Goal: Task Accomplishment & Management: Manage account settings

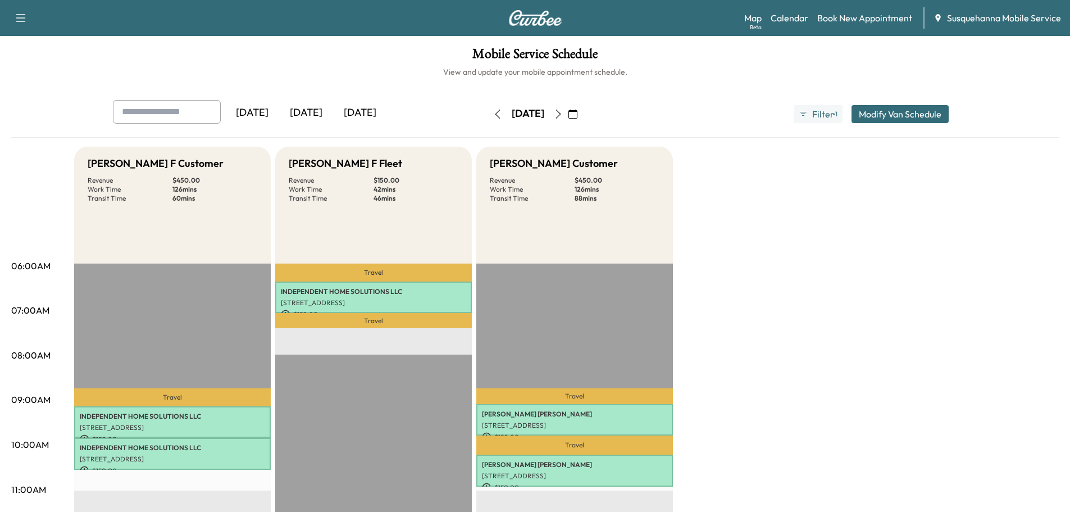
click at [563, 112] on icon "button" at bounding box center [558, 114] width 9 height 9
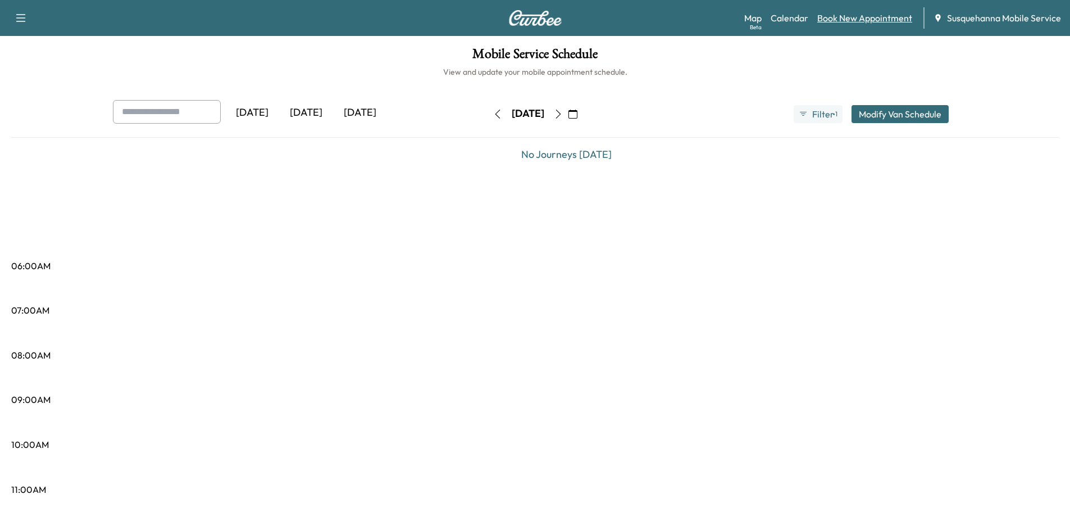
click at [863, 19] on link "Book New Appointment" at bounding box center [864, 17] width 95 height 13
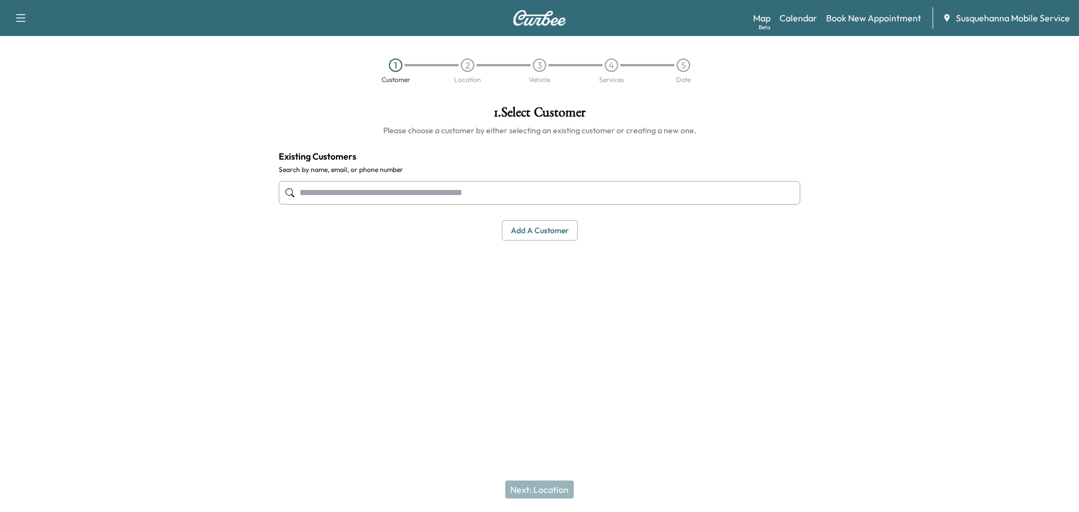
click at [421, 192] on input "text" at bounding box center [539, 193] width 521 height 24
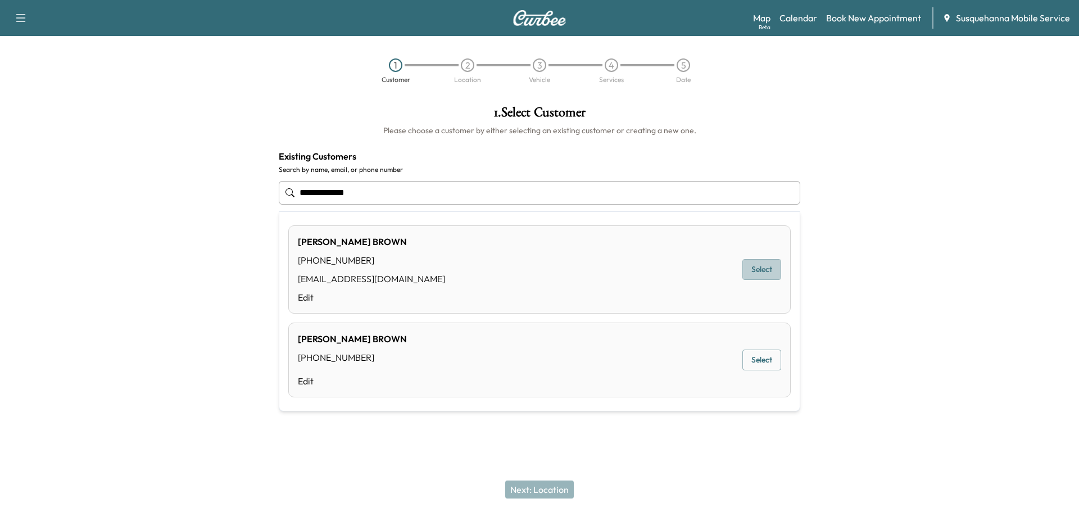
click at [762, 268] on button "Select" at bounding box center [761, 269] width 39 height 21
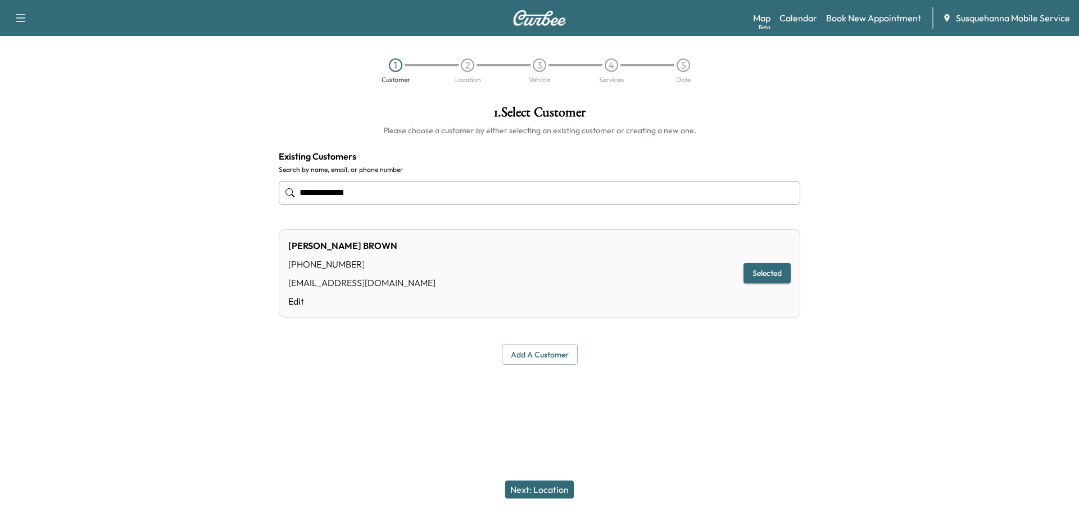
type input "**********"
click at [555, 492] on button "Next: Location" at bounding box center [539, 489] width 69 height 18
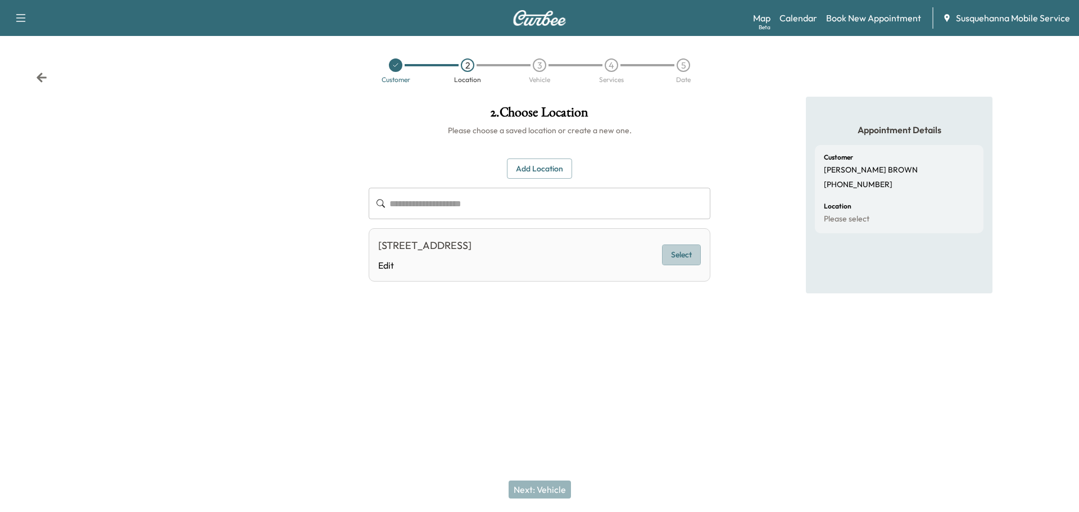
click at [674, 253] on button "Select" at bounding box center [681, 254] width 39 height 21
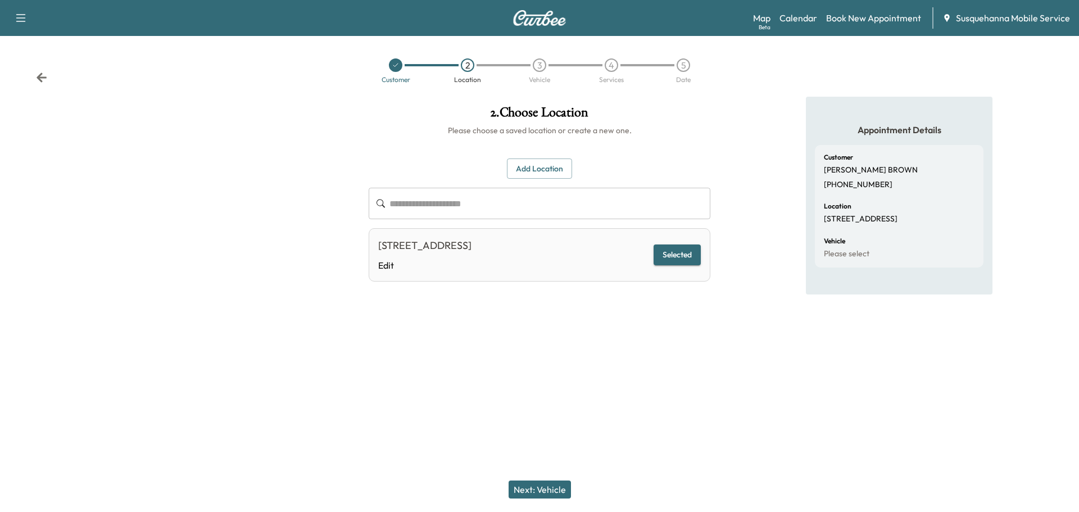
click at [552, 481] on button "Next: Vehicle" at bounding box center [539, 489] width 62 height 18
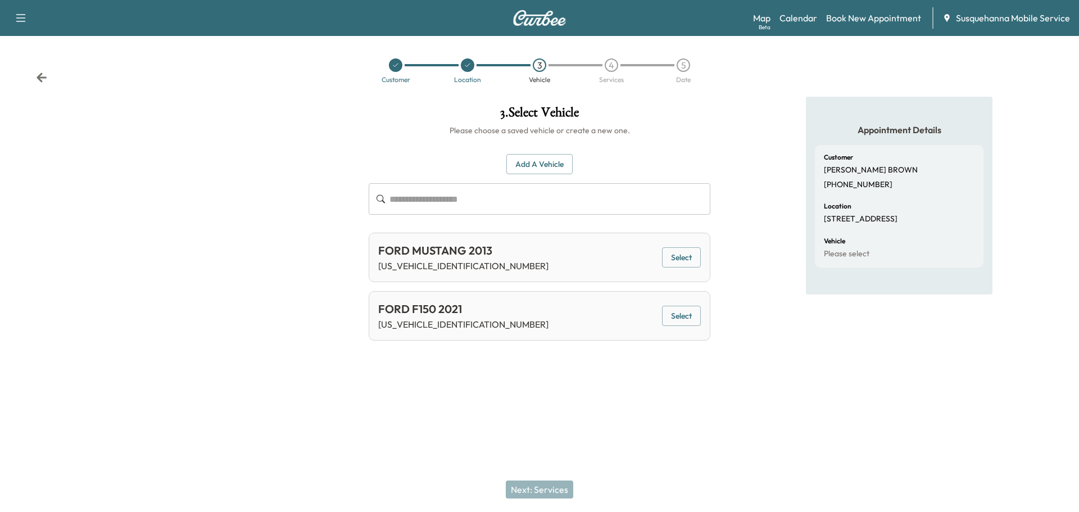
click at [688, 310] on button "Select" at bounding box center [681, 316] width 39 height 21
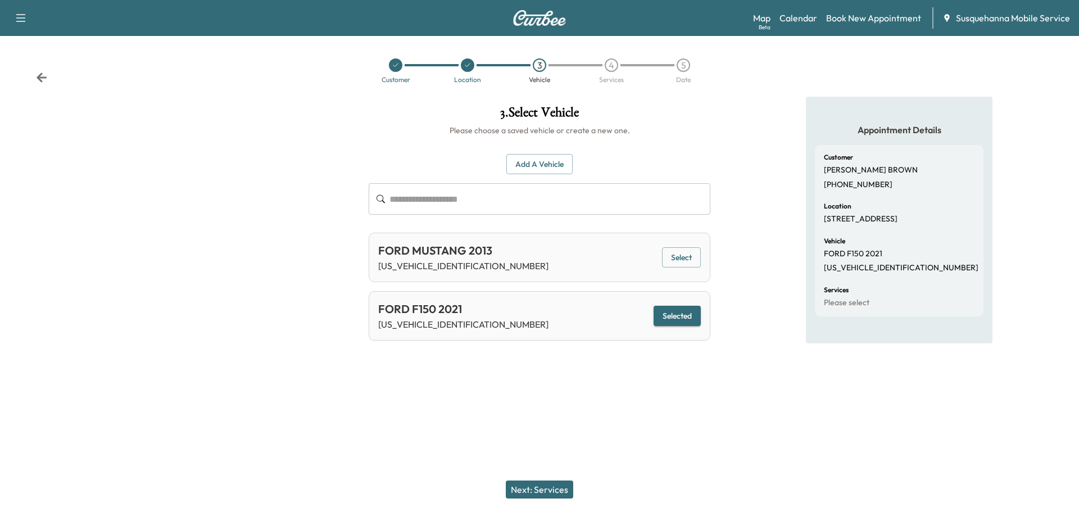
click at [562, 492] on button "Next: Services" at bounding box center [539, 489] width 67 height 18
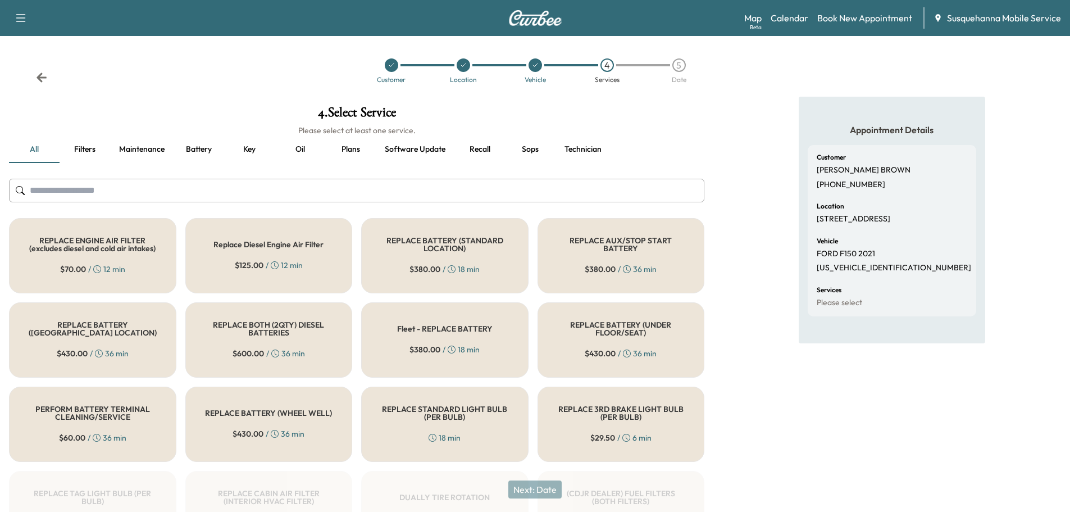
click at [435, 196] on input "text" at bounding box center [357, 191] width 696 height 24
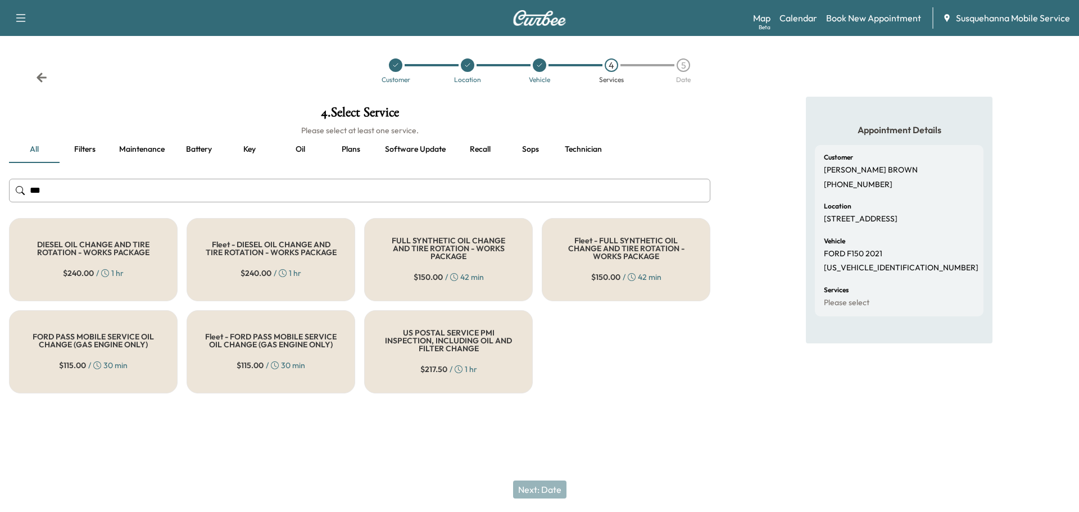
type input "***"
click at [474, 262] on div "FULL SYNTHETIC OIL CHANGE AND TIRE ROTATION - WORKS PACKAGE $ 150.00 / 42 min" at bounding box center [448, 259] width 169 height 83
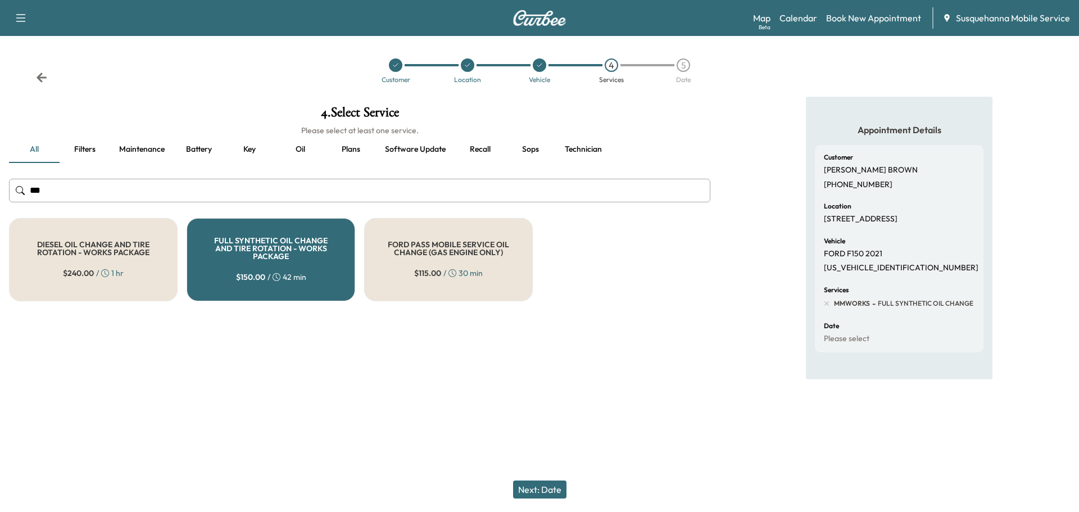
click at [543, 493] on button "Next: Date" at bounding box center [539, 489] width 53 height 18
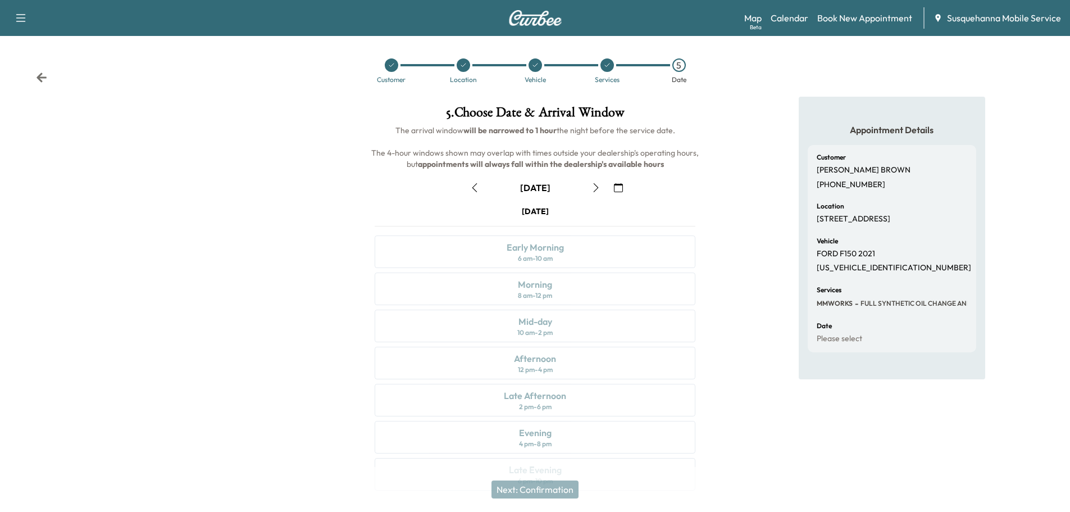
click at [618, 184] on icon "button" at bounding box center [618, 187] width 9 height 9
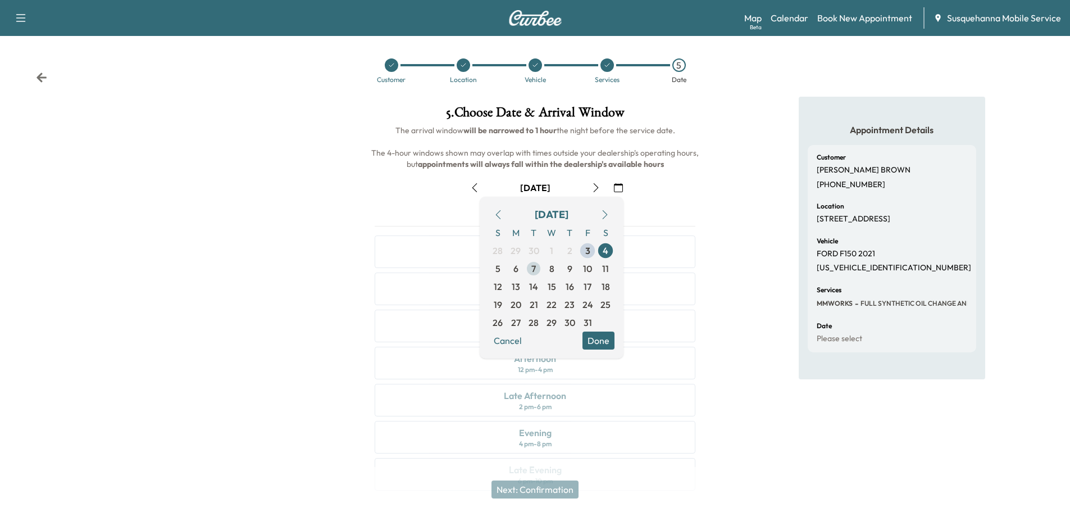
click at [533, 270] on span "7" at bounding box center [533, 268] width 4 height 13
click at [606, 344] on button "Done" at bounding box center [599, 340] width 32 height 18
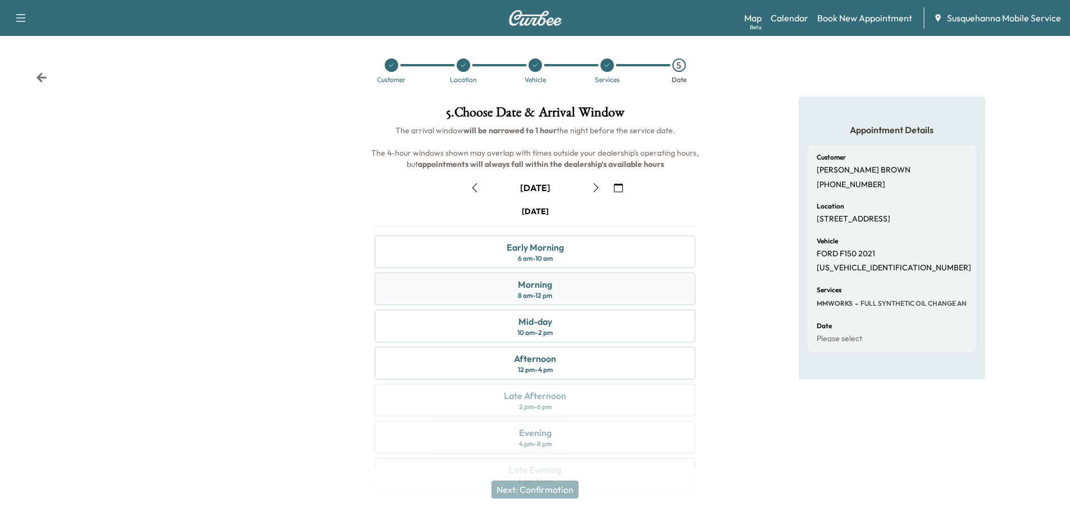
click at [602, 299] on div "Morning 8 am - 12 pm" at bounding box center [535, 288] width 321 height 33
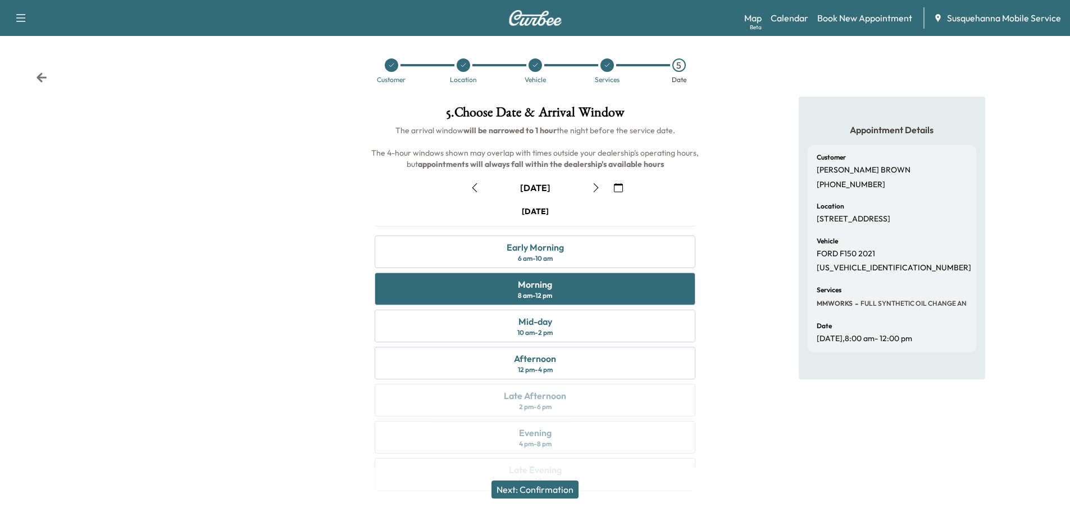
click at [567, 488] on button "Next: Confirmation" at bounding box center [535, 489] width 87 height 18
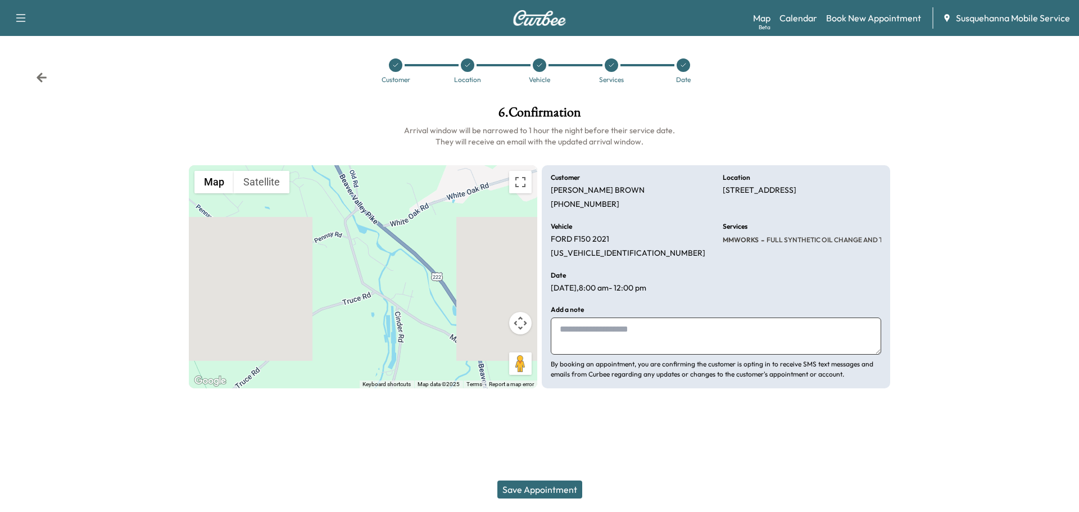
click at [608, 325] on textarea at bounding box center [716, 335] width 330 height 37
type textarea "******"
click at [38, 71] on div "Customer Location Vehicle Services Date" at bounding box center [539, 71] width 1079 height 52
click at [39, 81] on icon at bounding box center [41, 77] width 11 height 11
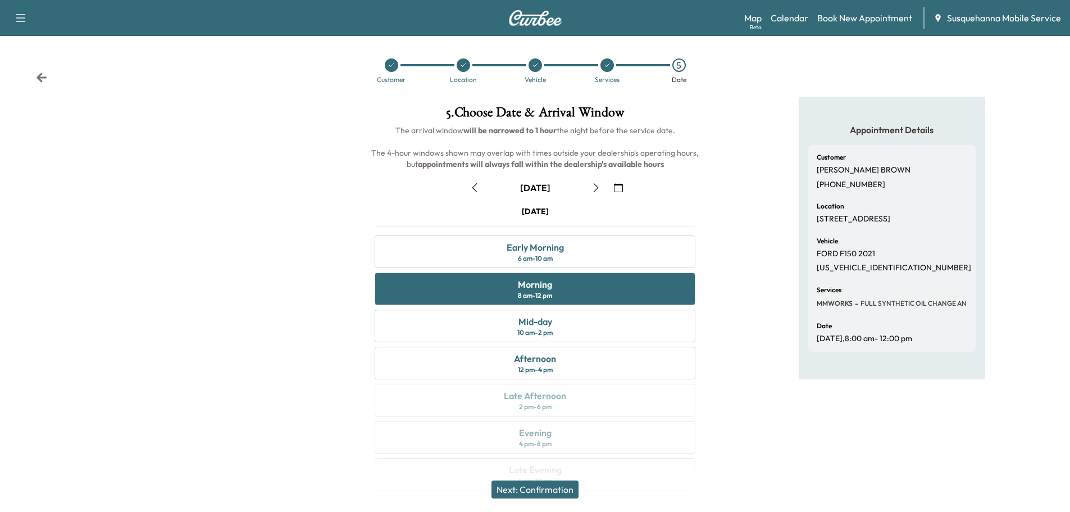
click at [39, 80] on icon at bounding box center [41, 77] width 11 height 11
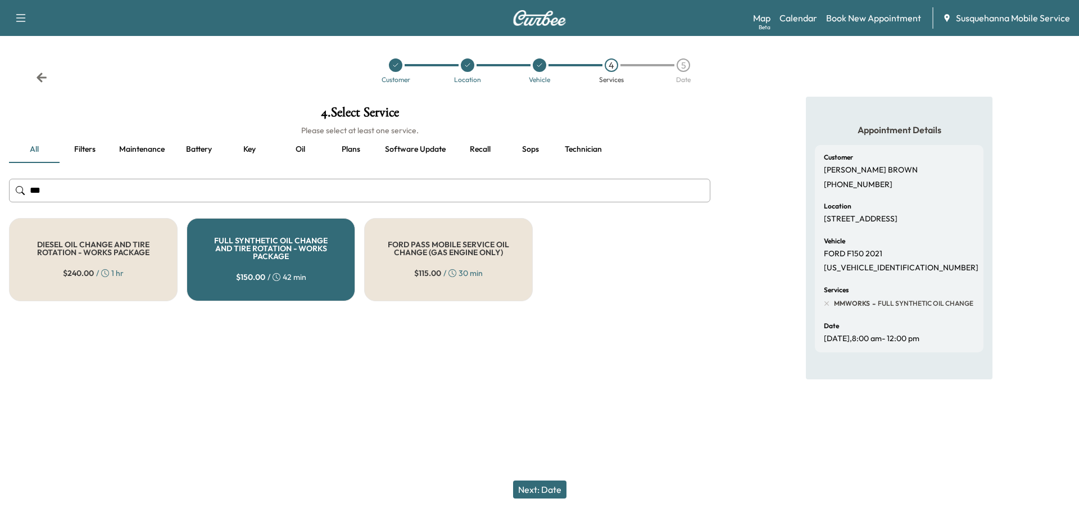
click at [39, 80] on icon at bounding box center [41, 77] width 11 height 11
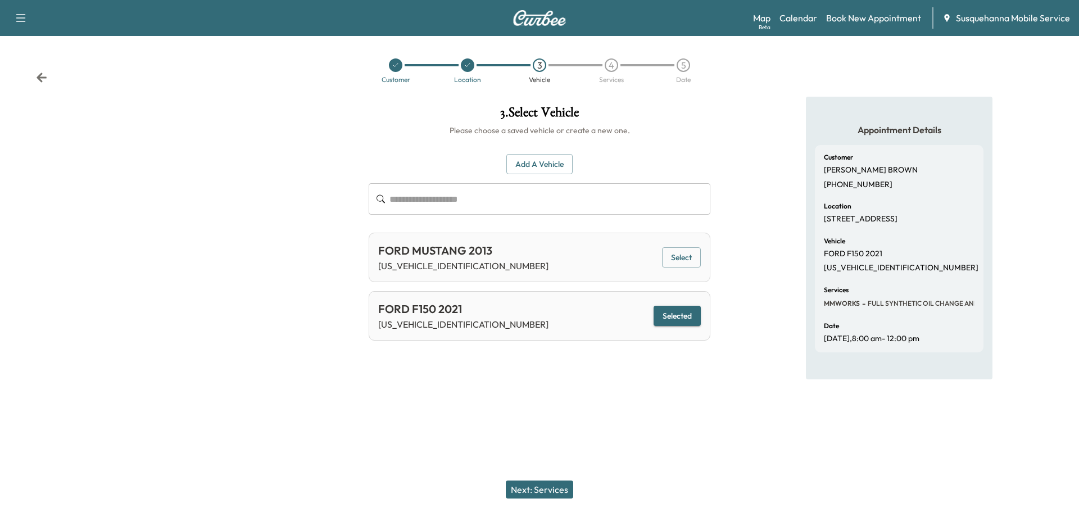
click at [39, 80] on icon at bounding box center [41, 77] width 11 height 11
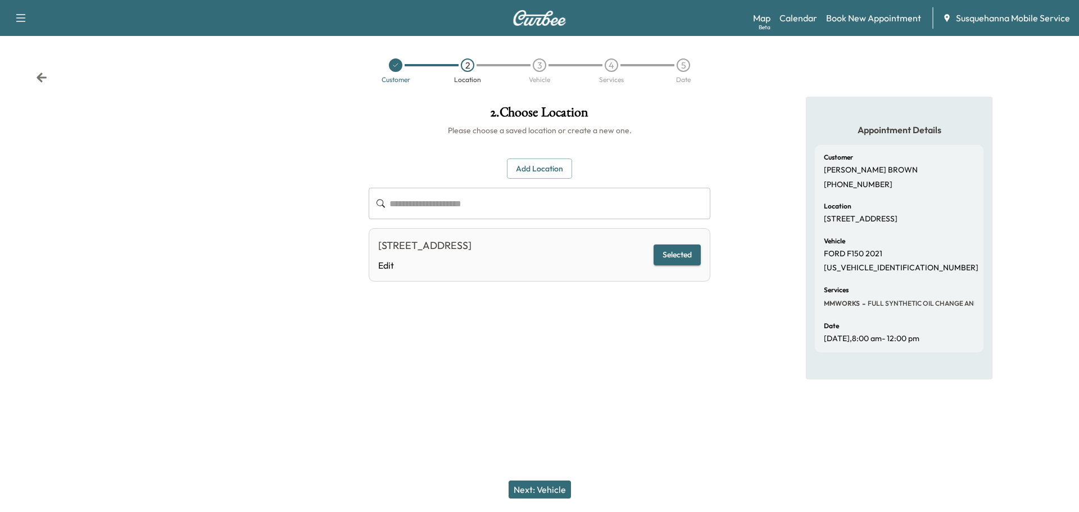
click at [535, 172] on button "Add Location" at bounding box center [539, 168] width 65 height 21
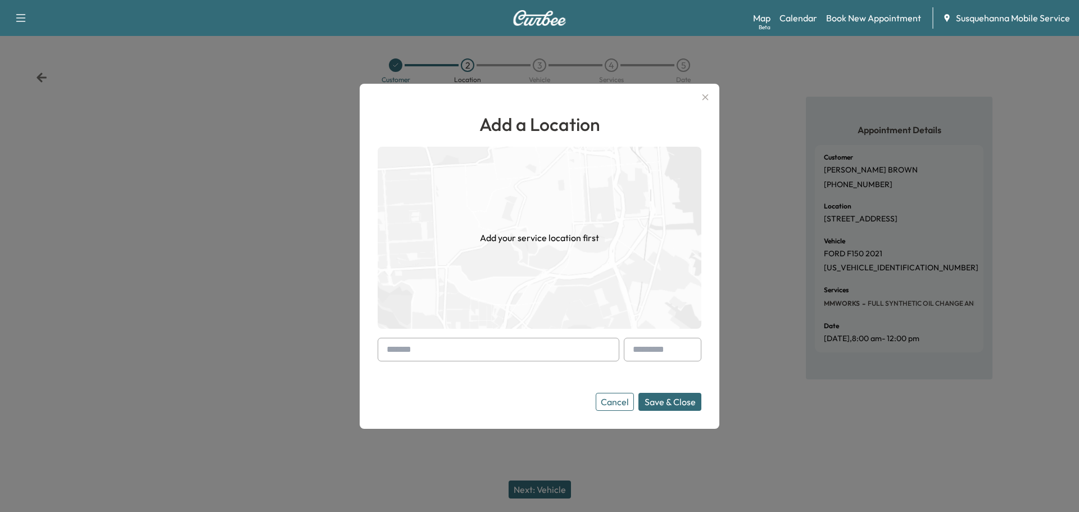
click at [462, 347] on input "text" at bounding box center [499, 350] width 242 height 24
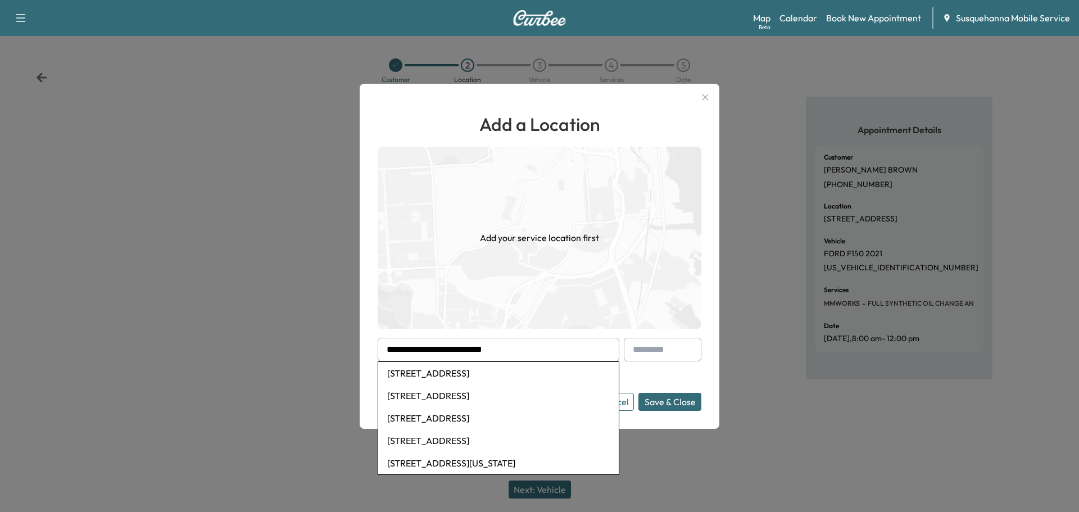
click at [501, 374] on li "[STREET_ADDRESS]" at bounding box center [498, 373] width 240 height 22
type input "**********"
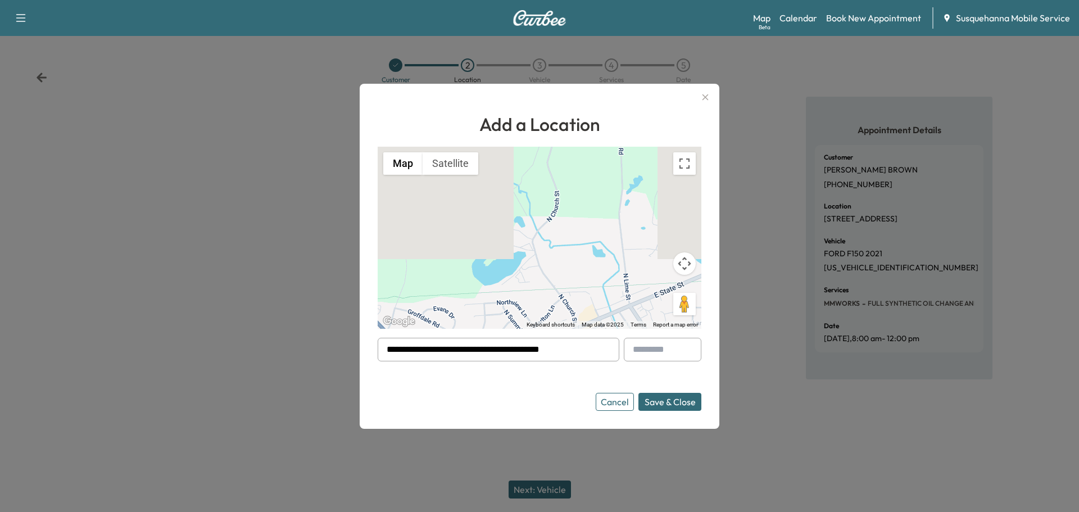
click at [661, 396] on button "Save & Close" at bounding box center [669, 402] width 63 height 18
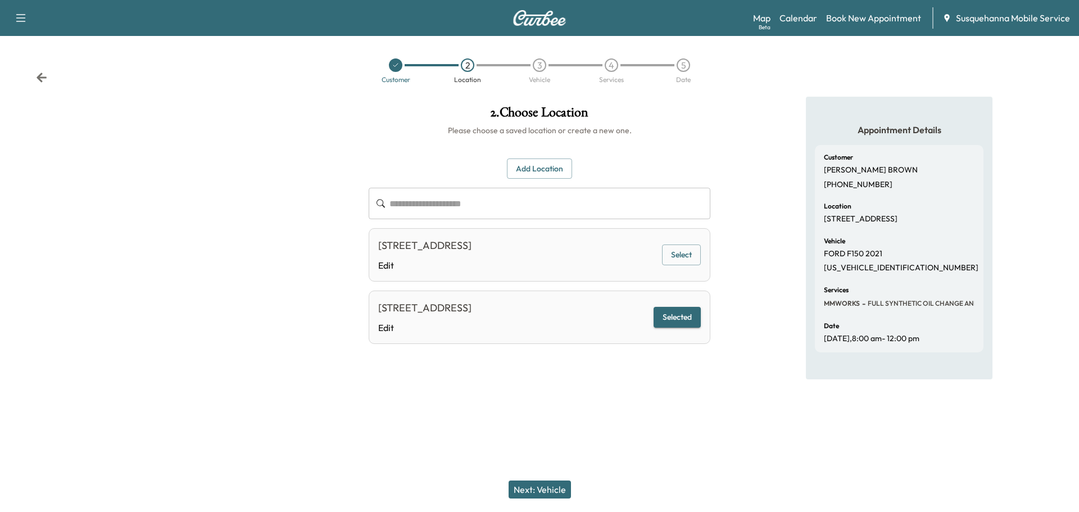
click at [533, 491] on button "Next: Vehicle" at bounding box center [539, 489] width 62 height 18
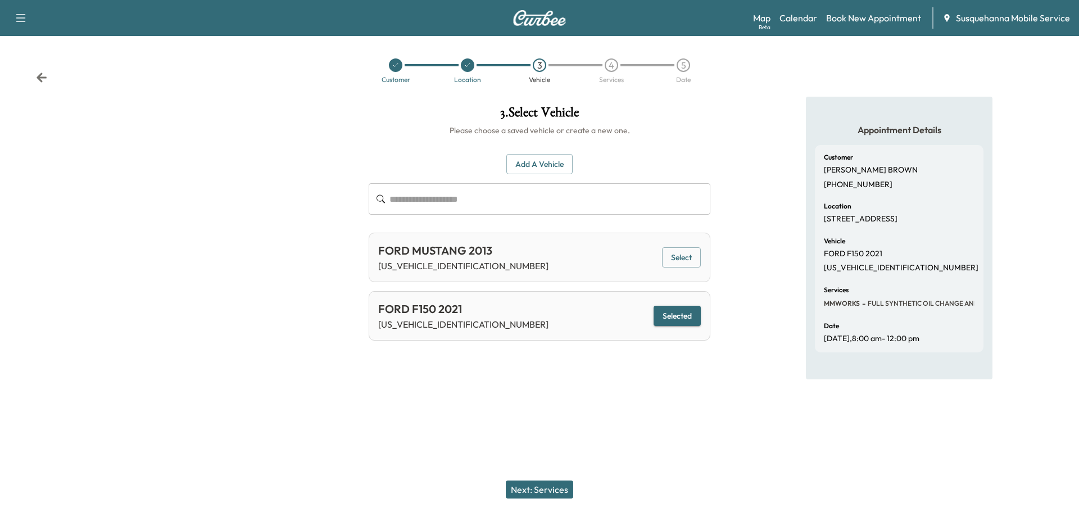
click at [533, 491] on button "Next: Services" at bounding box center [539, 489] width 67 height 18
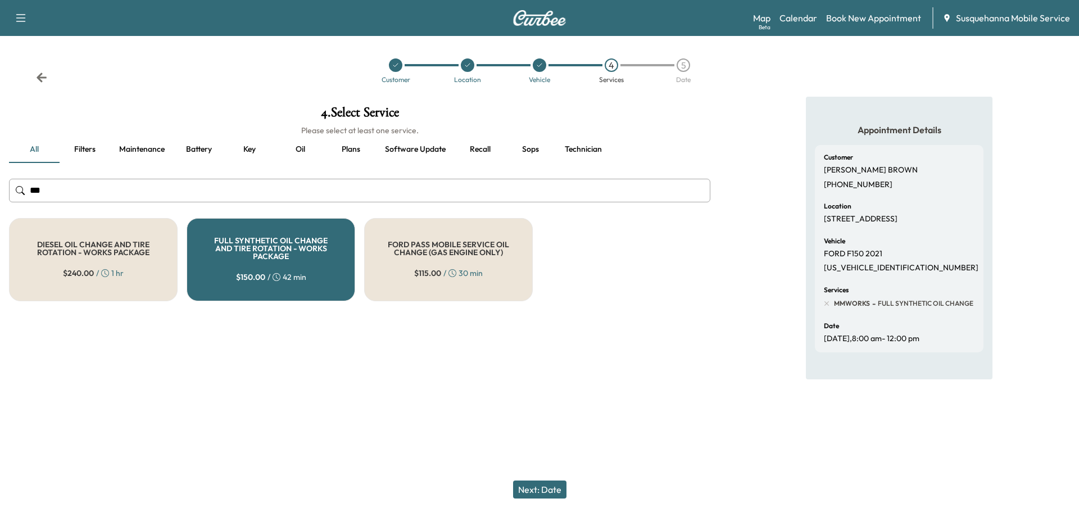
click at [533, 491] on button "Next: Date" at bounding box center [539, 489] width 53 height 18
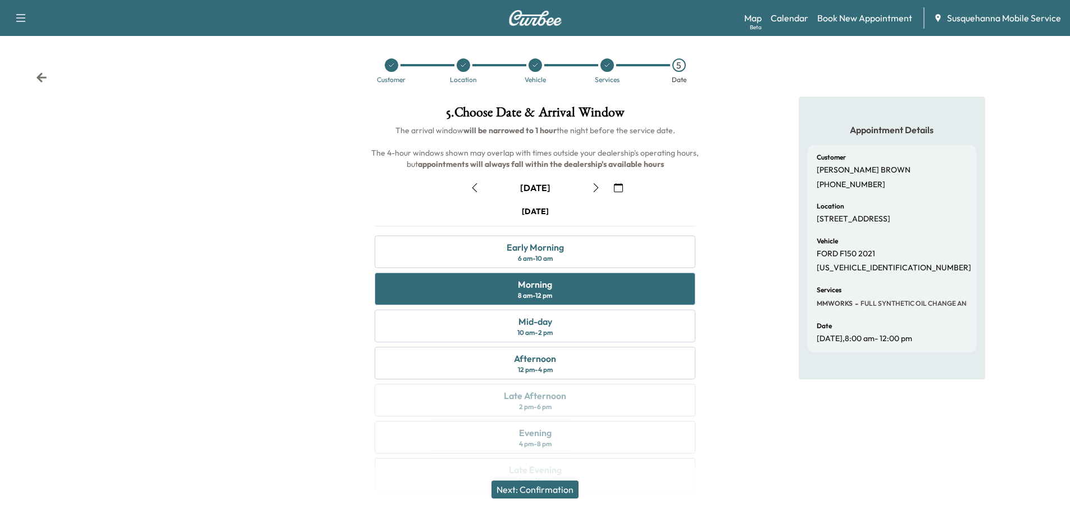
click at [37, 76] on icon at bounding box center [41, 77] width 11 height 11
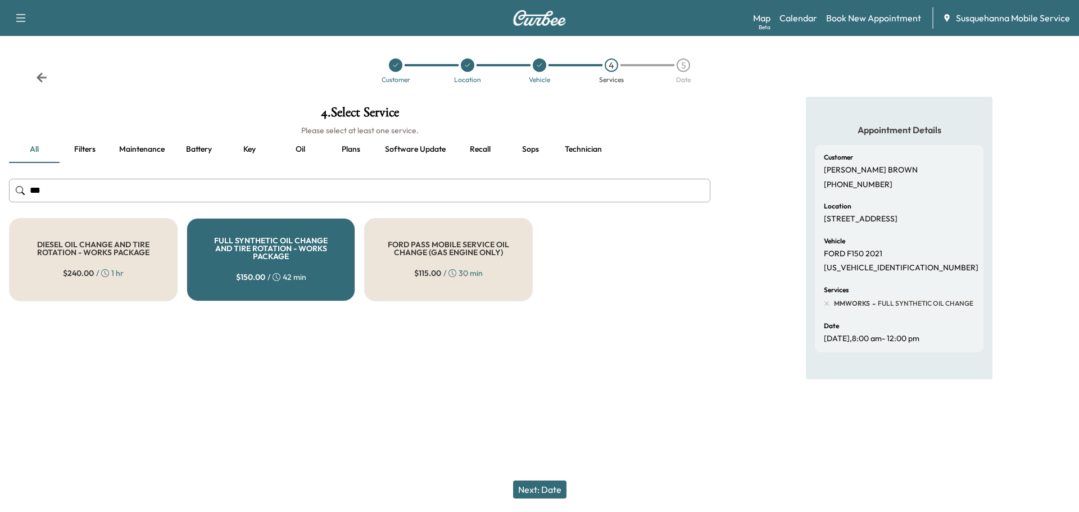
click at [37, 76] on icon at bounding box center [41, 77] width 11 height 11
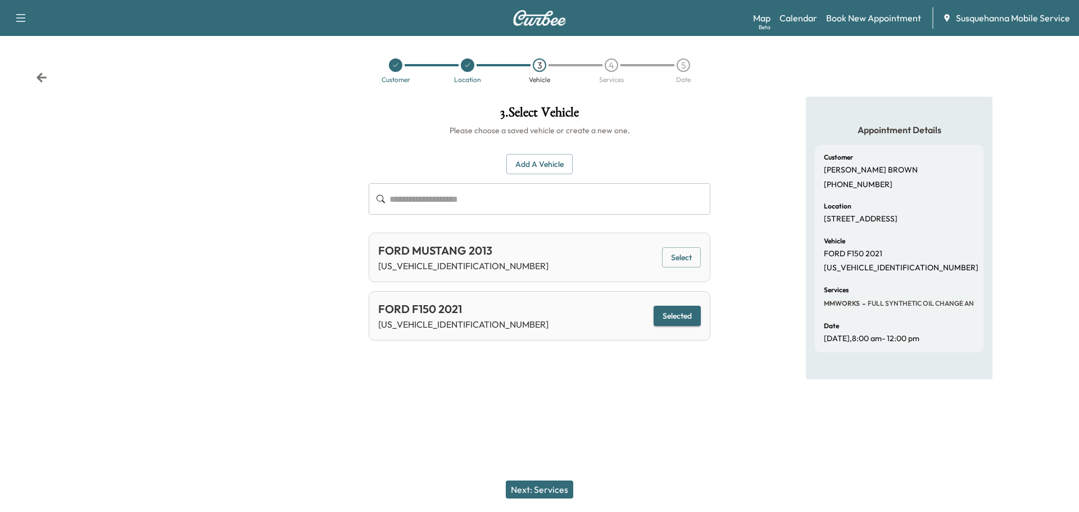
click at [37, 76] on icon at bounding box center [41, 77] width 11 height 11
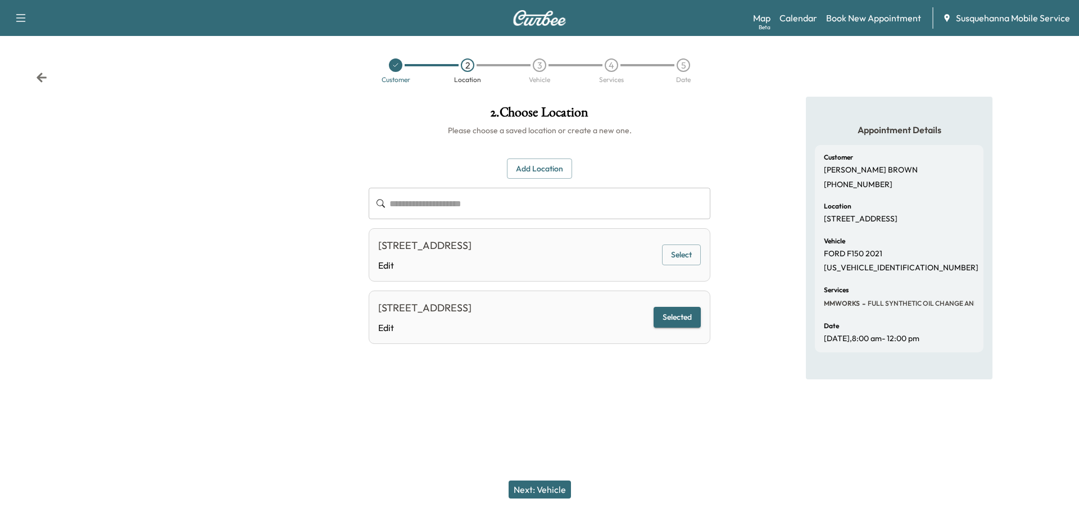
click at [37, 76] on icon at bounding box center [41, 77] width 11 height 11
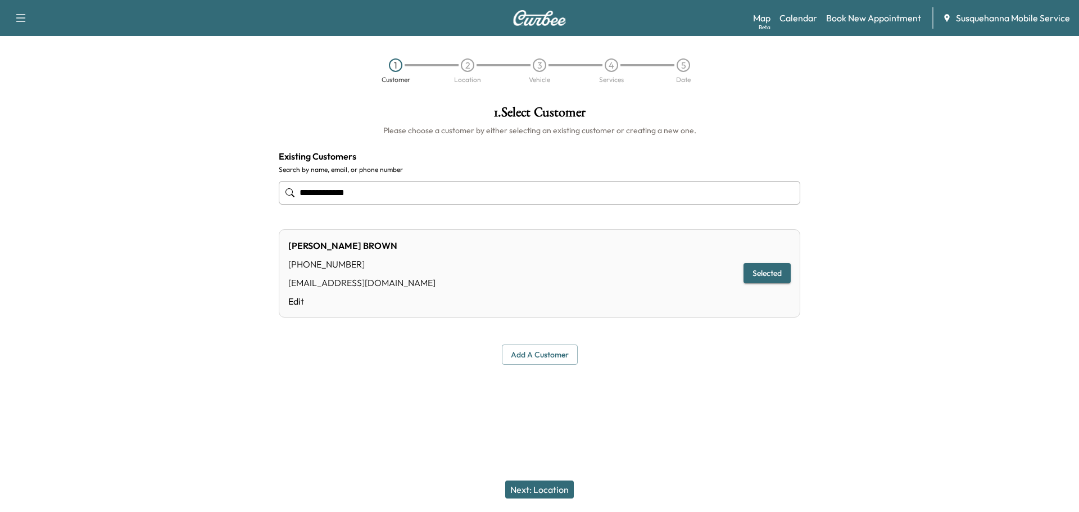
click at [779, 276] on button "Selected" at bounding box center [766, 273] width 47 height 21
click at [556, 481] on button "Next: Location" at bounding box center [539, 489] width 69 height 18
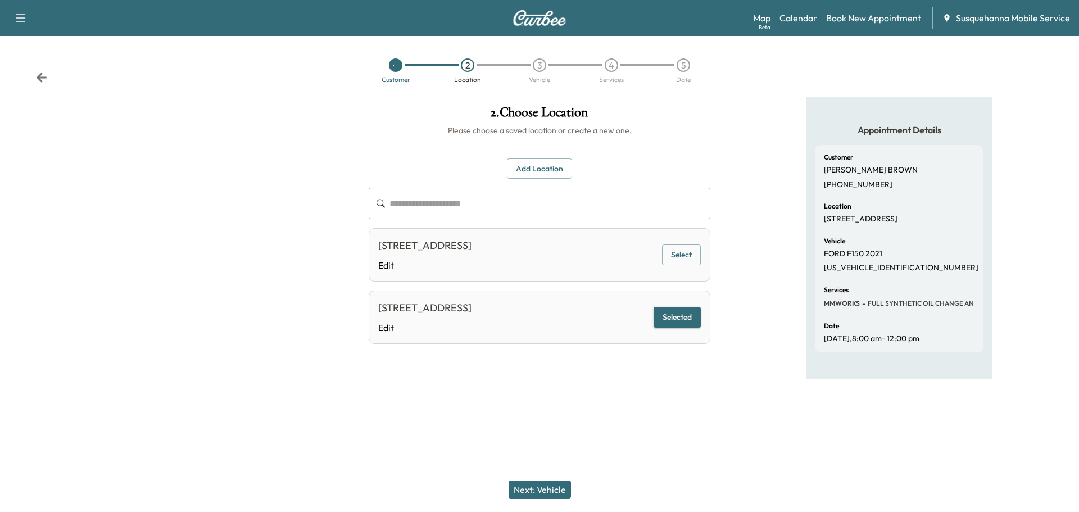
click at [546, 174] on button "Add Location" at bounding box center [539, 168] width 65 height 21
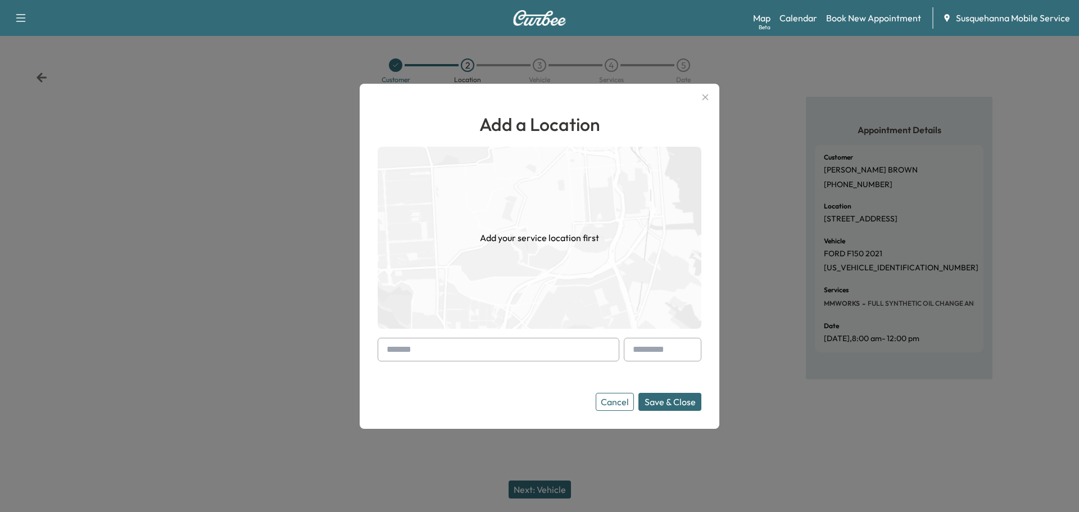
click at [508, 341] on input "text" at bounding box center [499, 350] width 242 height 24
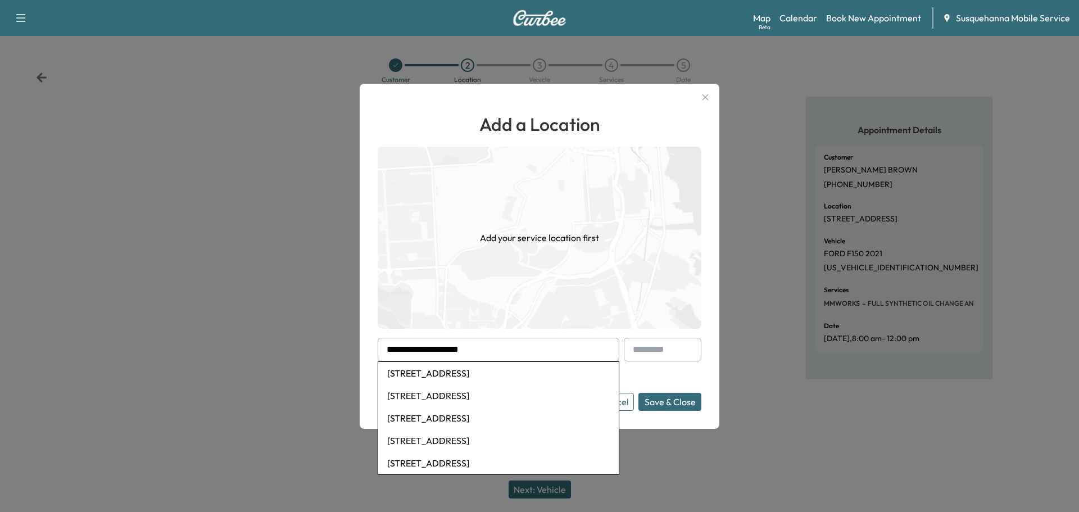
click at [465, 374] on li "[STREET_ADDRESS]" at bounding box center [498, 373] width 240 height 22
type input "**********"
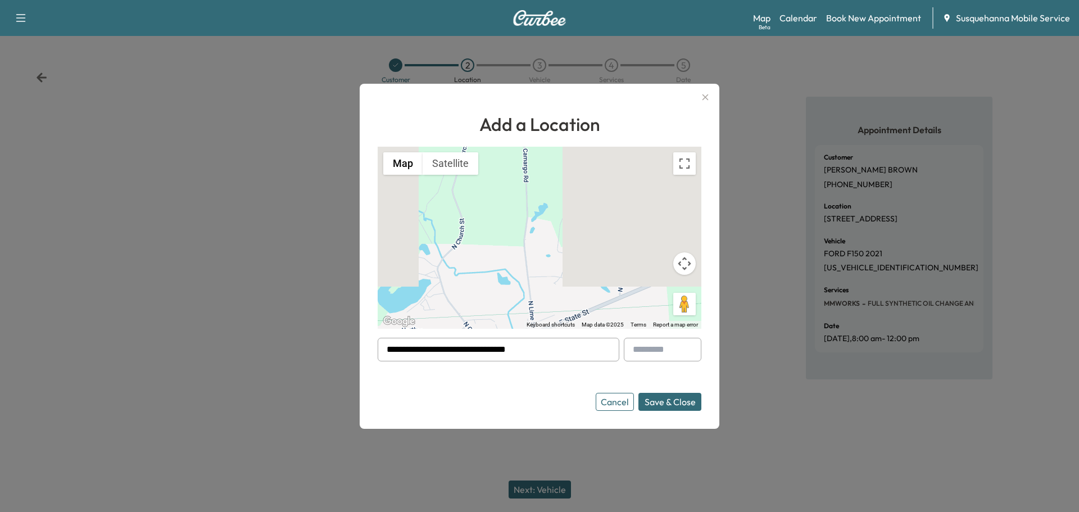
click at [669, 396] on button "Save & Close" at bounding box center [669, 402] width 63 height 18
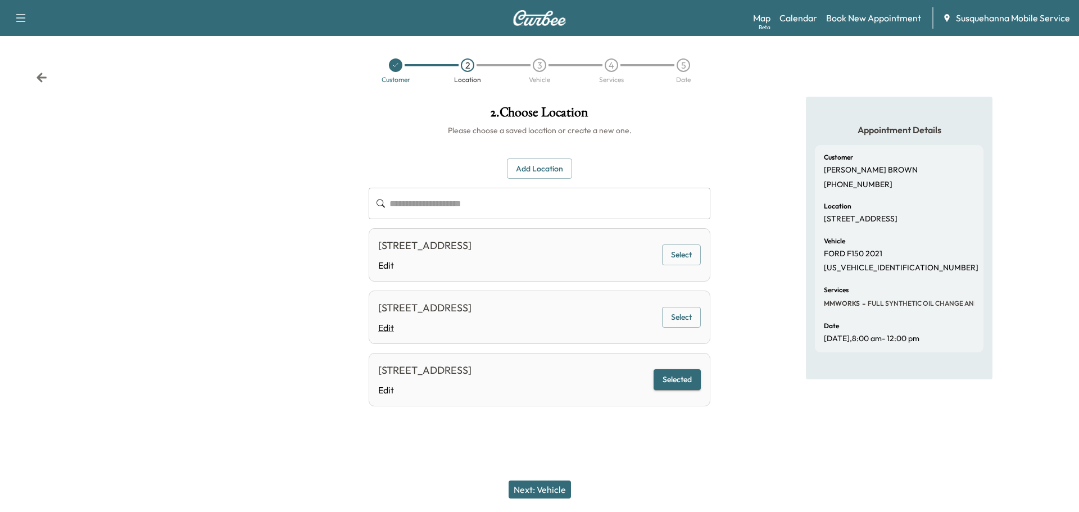
click at [389, 328] on link "Edit" at bounding box center [424, 327] width 93 height 13
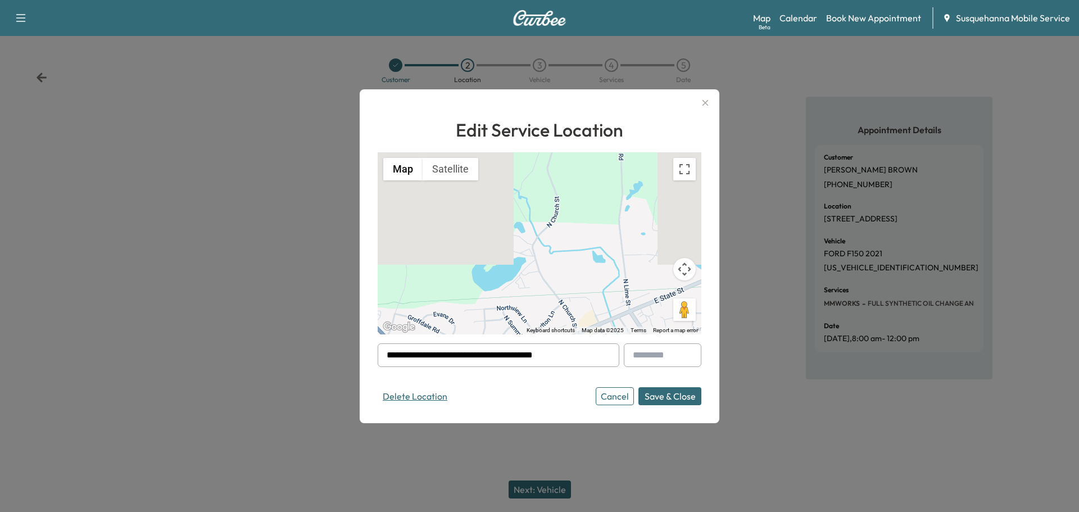
click at [425, 396] on button "Delete Location" at bounding box center [415, 396] width 75 height 18
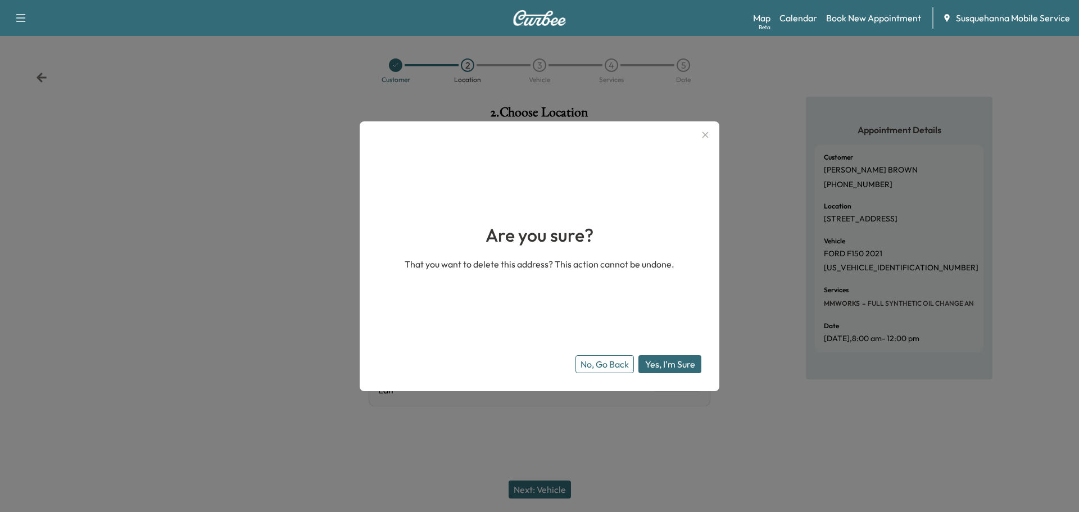
click at [656, 365] on button "Yes, I'm Sure" at bounding box center [669, 364] width 63 height 18
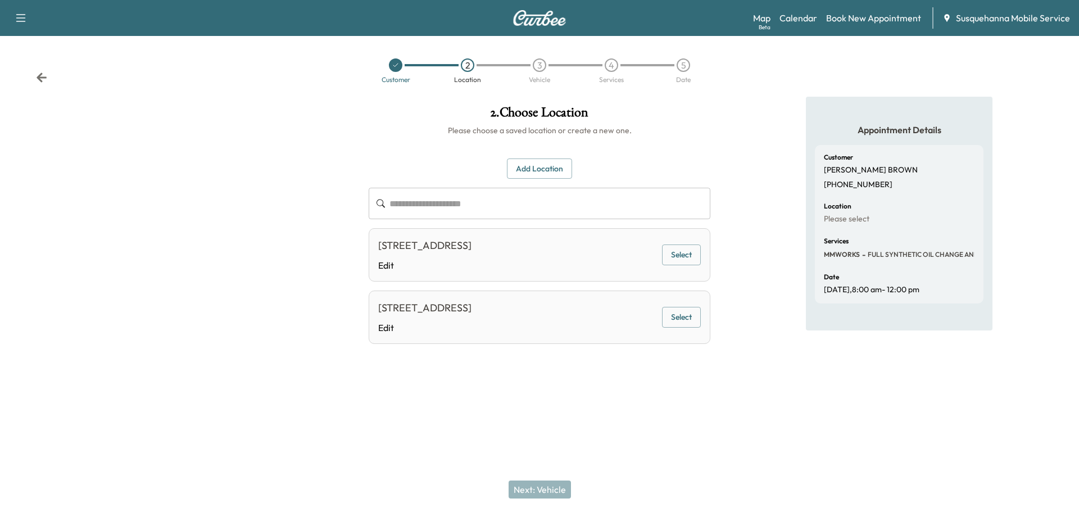
click at [684, 315] on button "Select" at bounding box center [681, 317] width 39 height 21
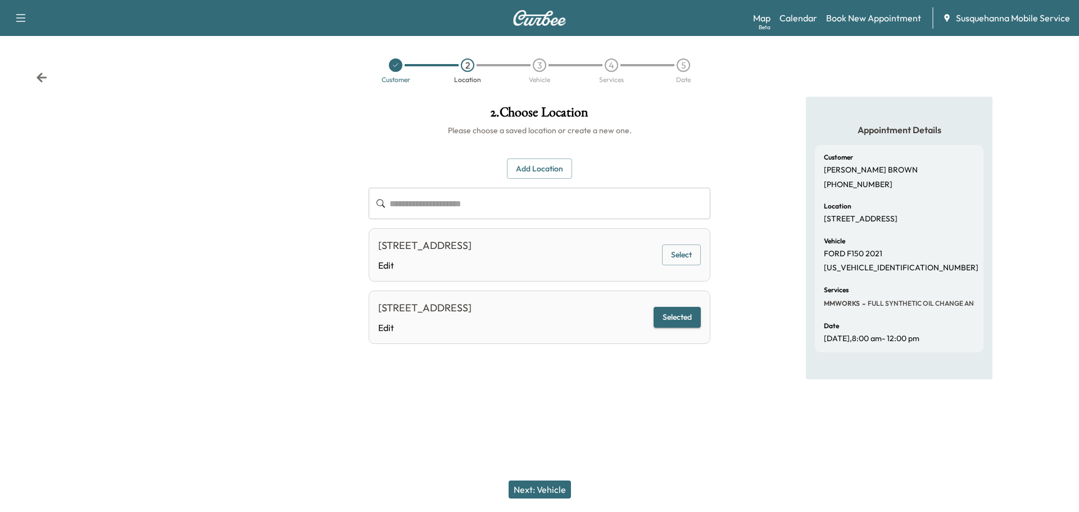
click at [544, 484] on button "Next: Vehicle" at bounding box center [539, 489] width 62 height 18
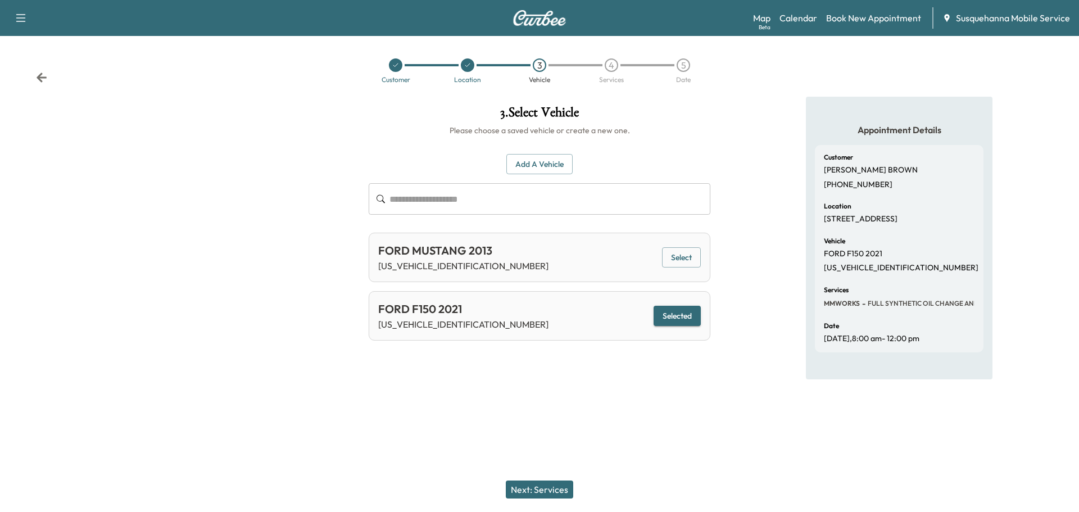
click at [533, 480] on button "Next: Services" at bounding box center [539, 489] width 67 height 18
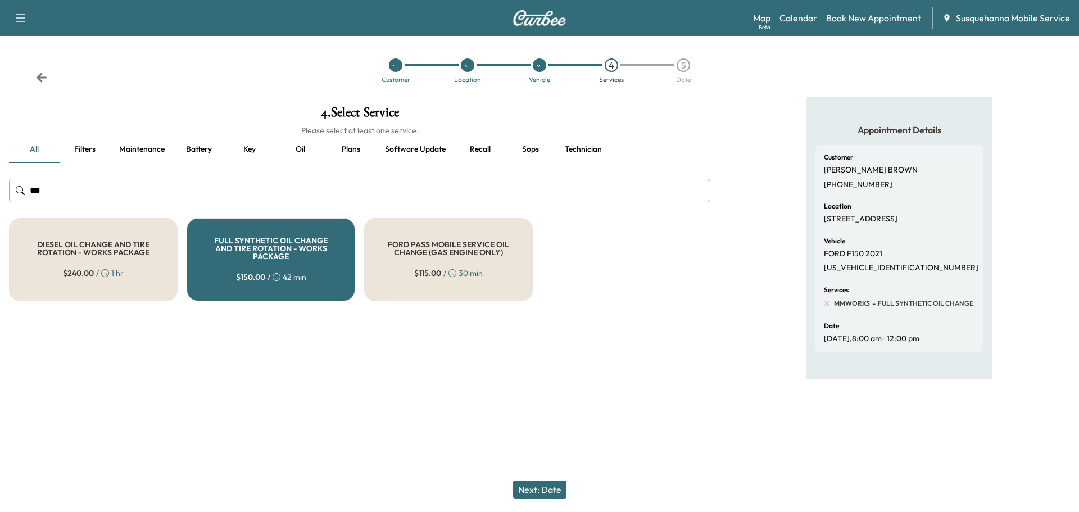
click at [535, 487] on button "Next: Date" at bounding box center [539, 489] width 53 height 18
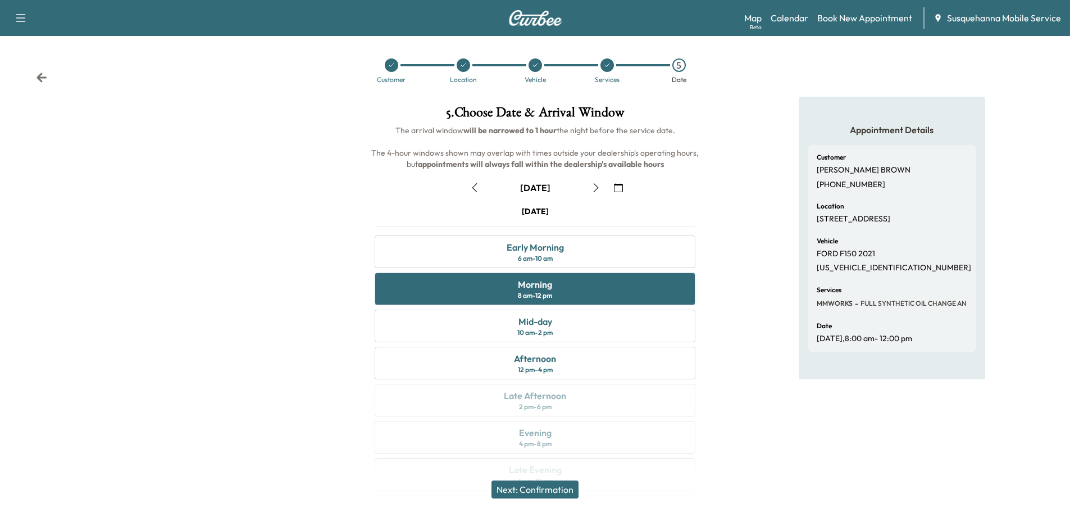
click at [553, 489] on button "Next: Confirmation" at bounding box center [535, 489] width 87 height 18
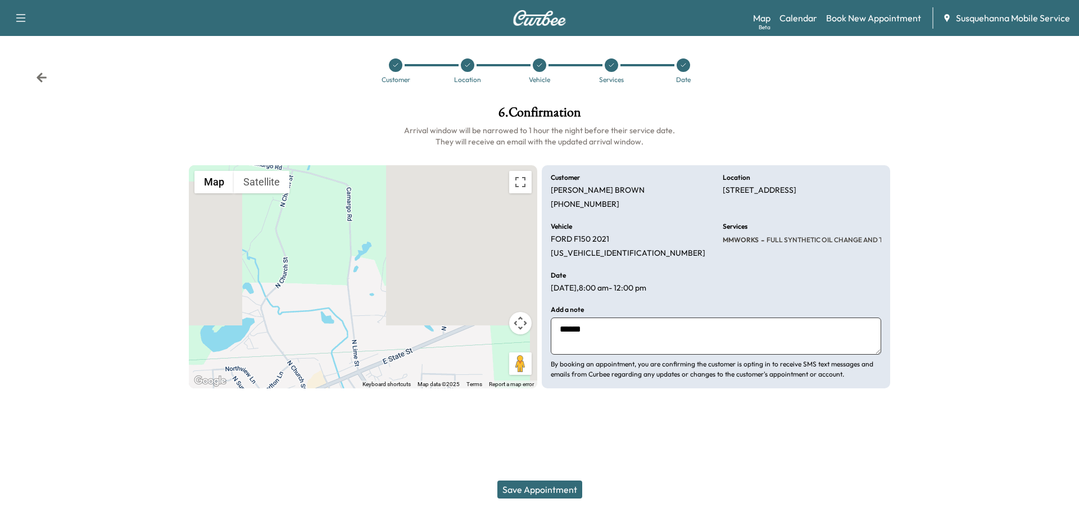
click at [602, 332] on textarea "******" at bounding box center [716, 335] width 330 height 37
type textarea "**********"
drag, startPoint x: 725, startPoint y: 188, endPoint x: 805, endPoint y: 193, distance: 80.5
click at [796, 188] on p "[STREET_ADDRESS]" at bounding box center [760, 190] width 74 height 10
click at [706, 203] on div "Customer [PERSON_NAME] [PHONE_NUMBER]" at bounding box center [630, 191] width 158 height 35
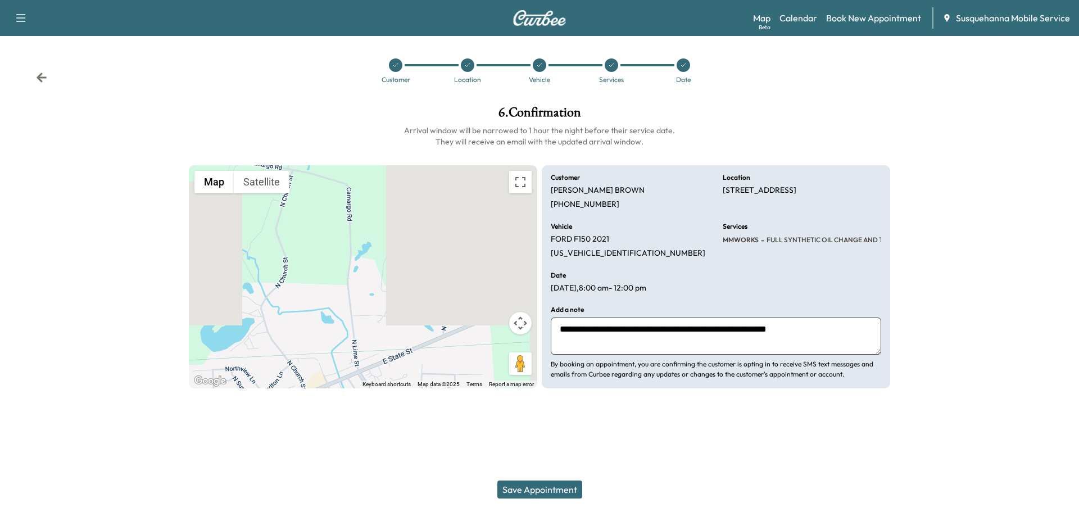
drag, startPoint x: 716, startPoint y: 188, endPoint x: 803, endPoint y: 192, distance: 87.2
click at [803, 192] on div "**********" at bounding box center [716, 277] width 348 height 224
click at [798, 205] on div "Location [STREET_ADDRESS]" at bounding box center [802, 191] width 158 height 35
drag, startPoint x: 720, startPoint y: 188, endPoint x: 825, endPoint y: 192, distance: 105.1
click at [826, 192] on div "**********" at bounding box center [716, 277] width 348 height 224
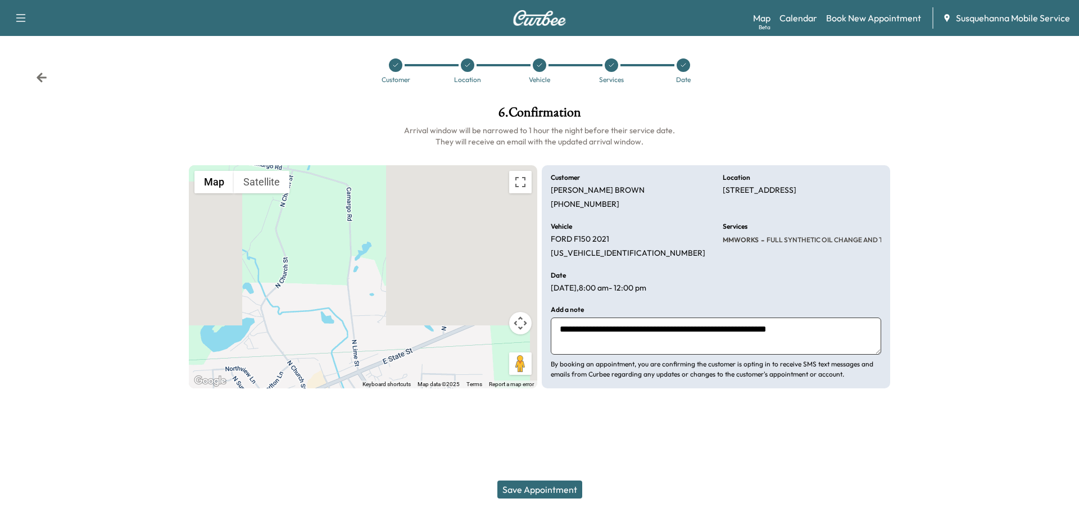
copy p "[STREET_ADDRESS]"
click at [553, 483] on button "Save Appointment" at bounding box center [539, 489] width 85 height 18
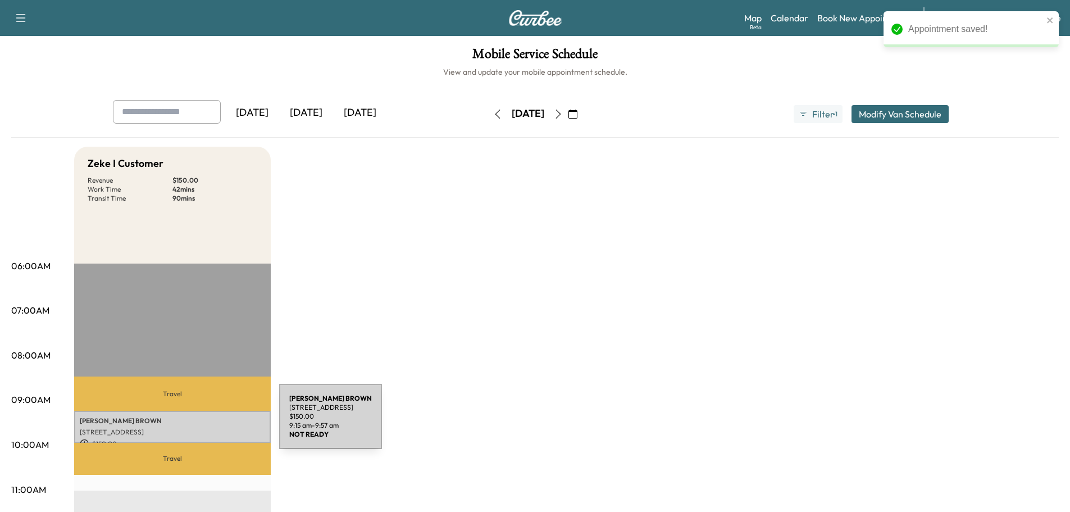
click at [195, 422] on p "[PERSON_NAME]" at bounding box center [172, 420] width 185 height 9
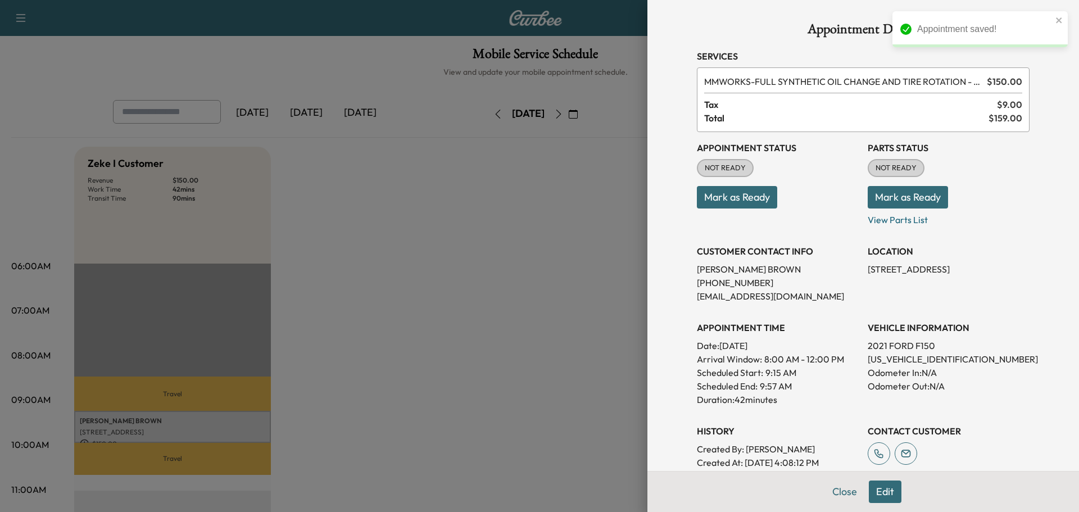
click at [873, 201] on button "Mark as Ready" at bounding box center [907, 197] width 80 height 22
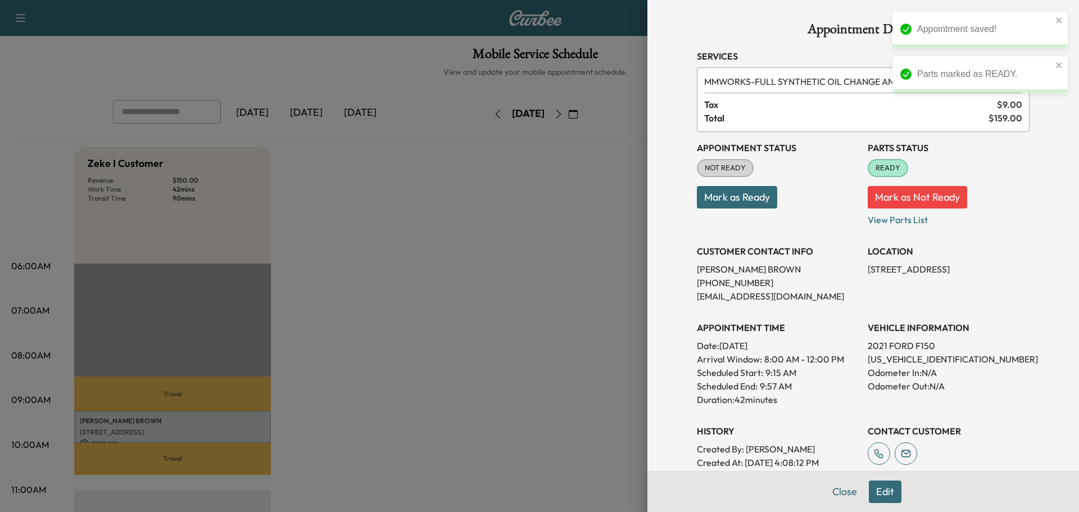
click at [756, 202] on button "Mark as Ready" at bounding box center [737, 197] width 80 height 22
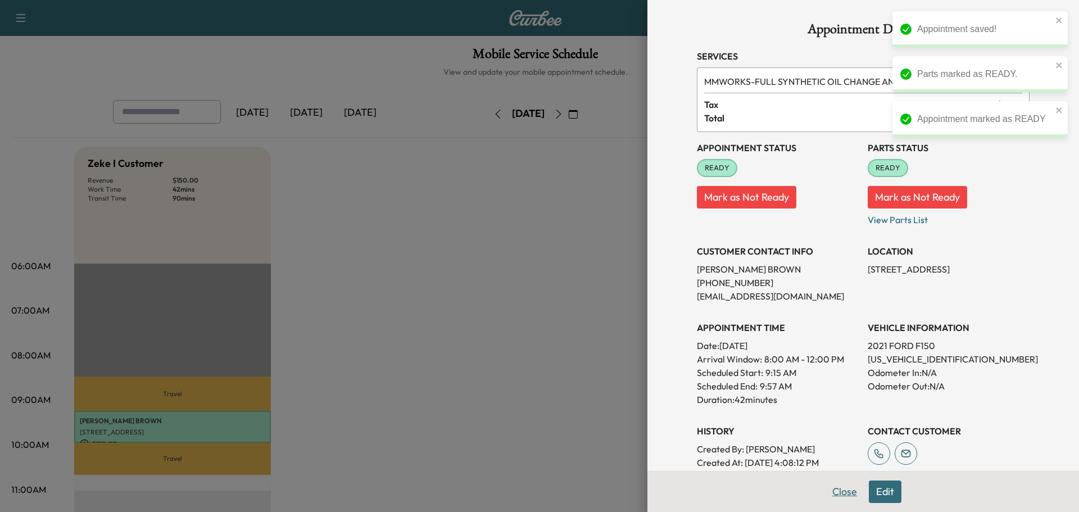
click at [832, 496] on button "Close" at bounding box center [844, 491] width 39 height 22
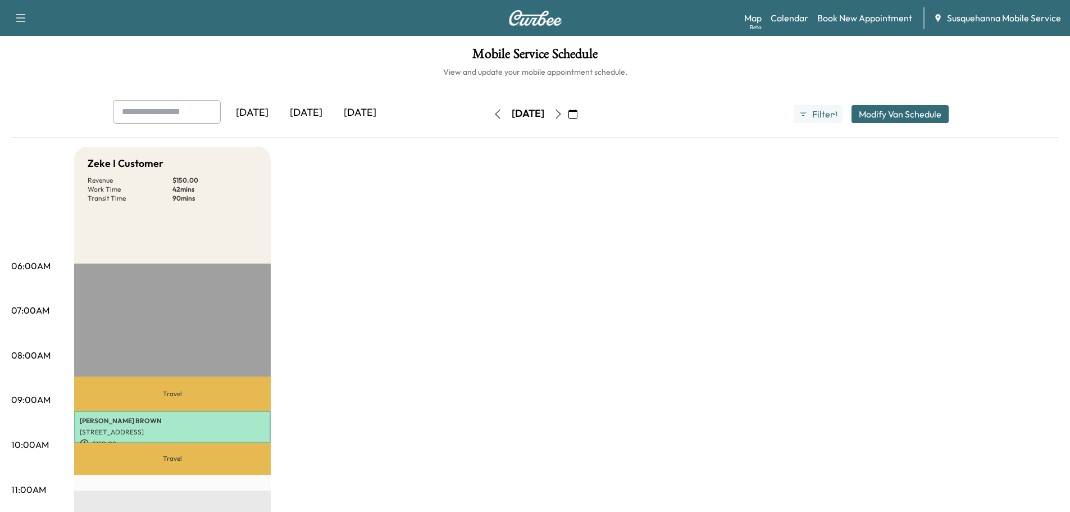
click at [578, 114] on icon "button" at bounding box center [573, 114] width 9 height 9
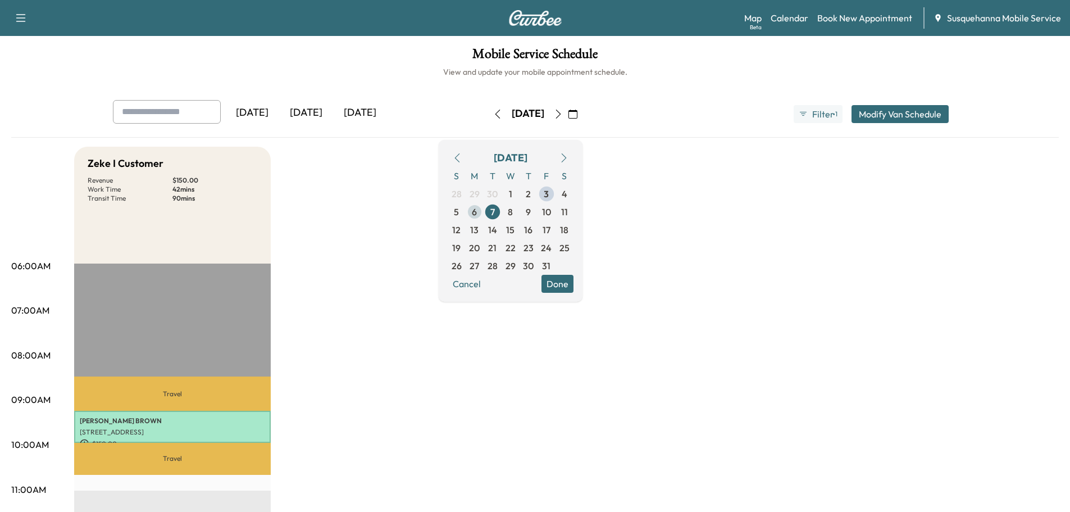
click at [484, 211] on span "6" at bounding box center [475, 212] width 18 height 18
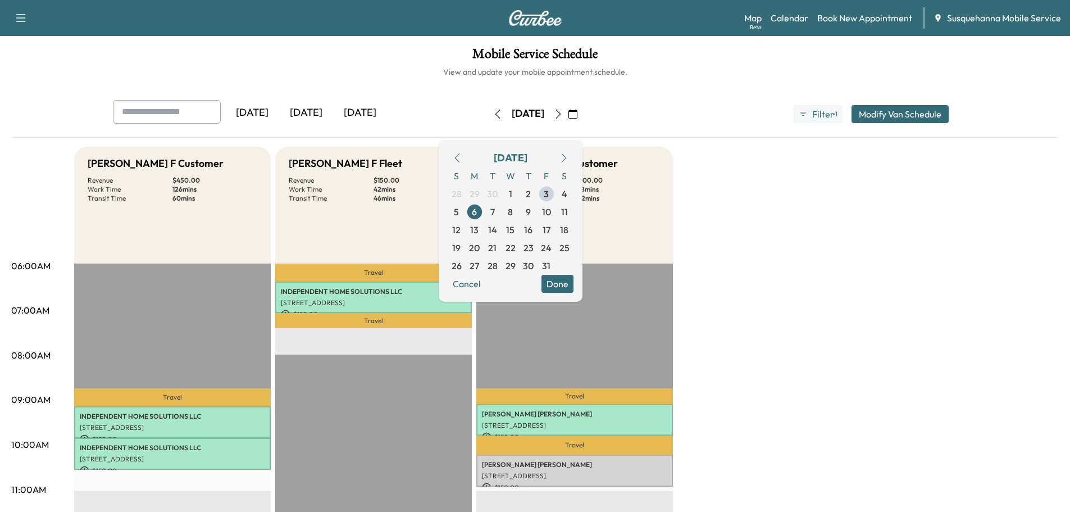
scroll to position [120, 0]
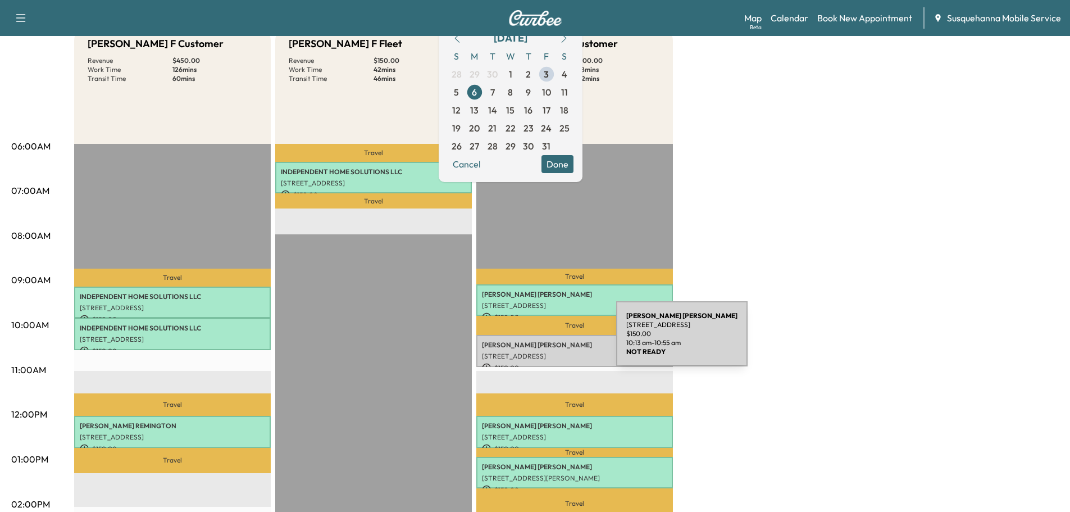
click at [532, 340] on p "[PERSON_NAME]" at bounding box center [574, 344] width 185 height 9
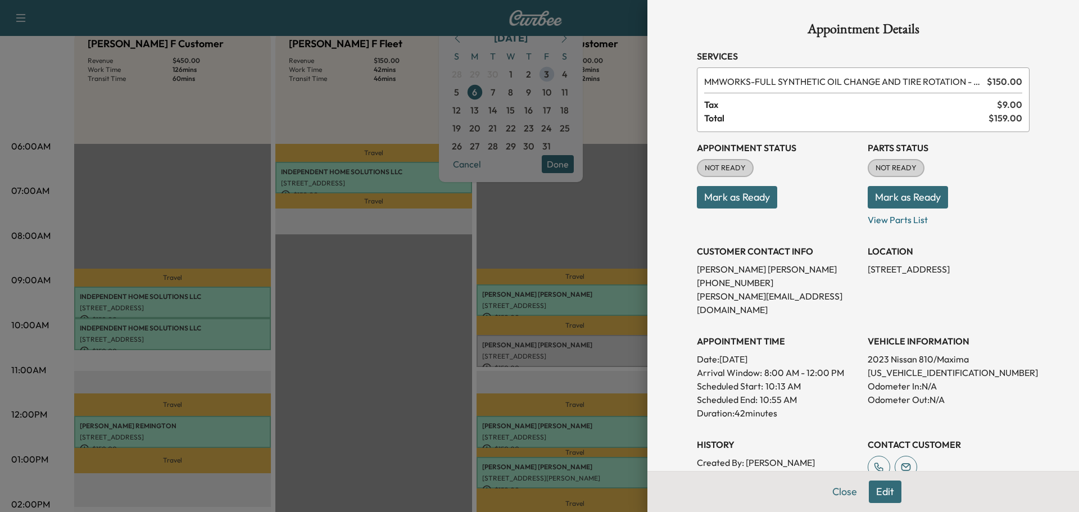
click at [876, 489] on button "Edit" at bounding box center [885, 491] width 33 height 22
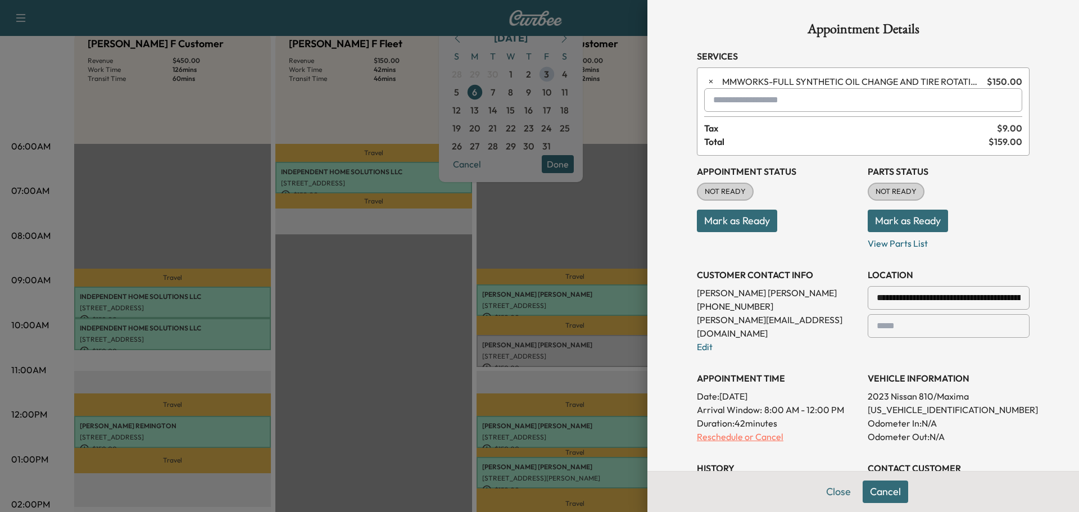
click at [731, 430] on p "Reschedule or Cancel" at bounding box center [778, 436] width 162 height 13
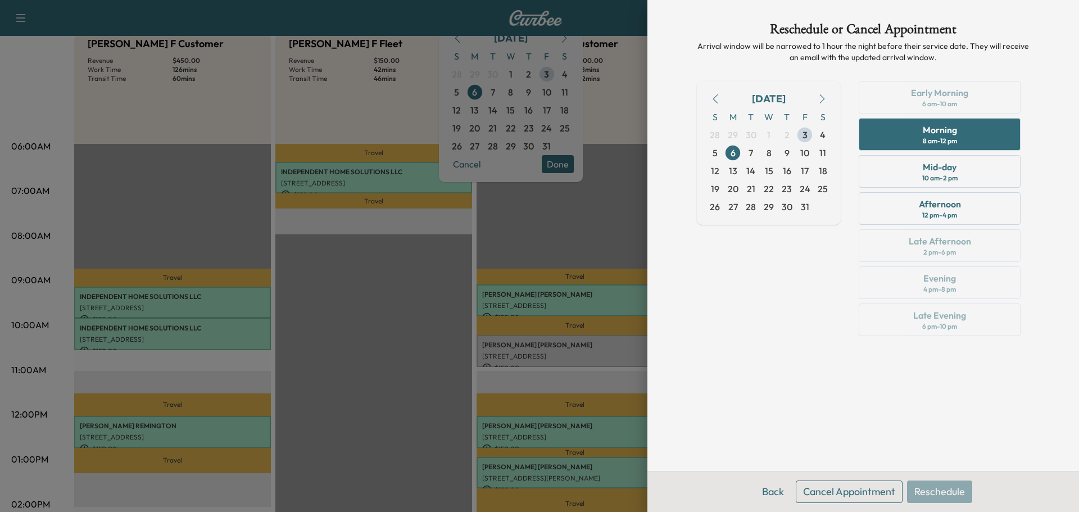
click at [843, 471] on div "Reschedule or Cancel Appointment Arrival window will be narrowed to 1 hour the …" at bounding box center [863, 235] width 360 height 471
click at [832, 496] on button "Cancel Appointment" at bounding box center [849, 491] width 107 height 22
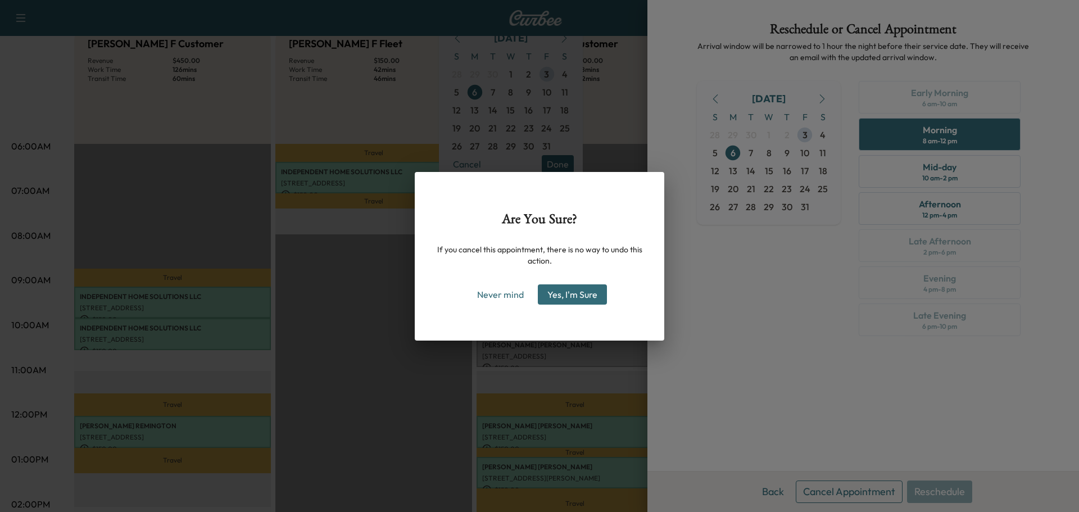
click at [557, 300] on button "Yes, I'm Sure" at bounding box center [572, 294] width 69 height 20
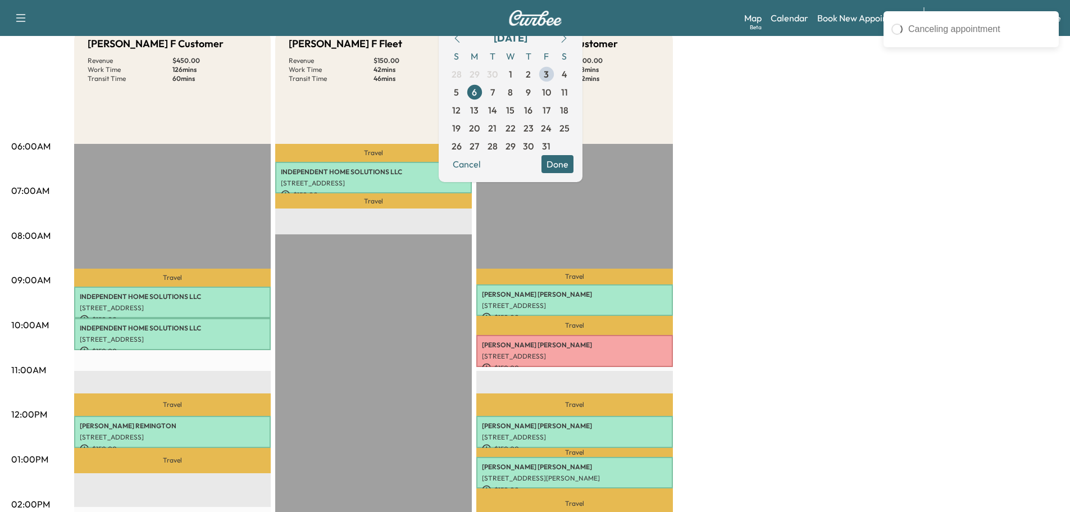
click at [846, 399] on div "[PERSON_NAME] F Customer Revenue $ 450.00 Work Time 126 mins Transit Time 60 mi…" at bounding box center [566, 448] width 985 height 843
click at [495, 97] on span "7" at bounding box center [492, 91] width 4 height 13
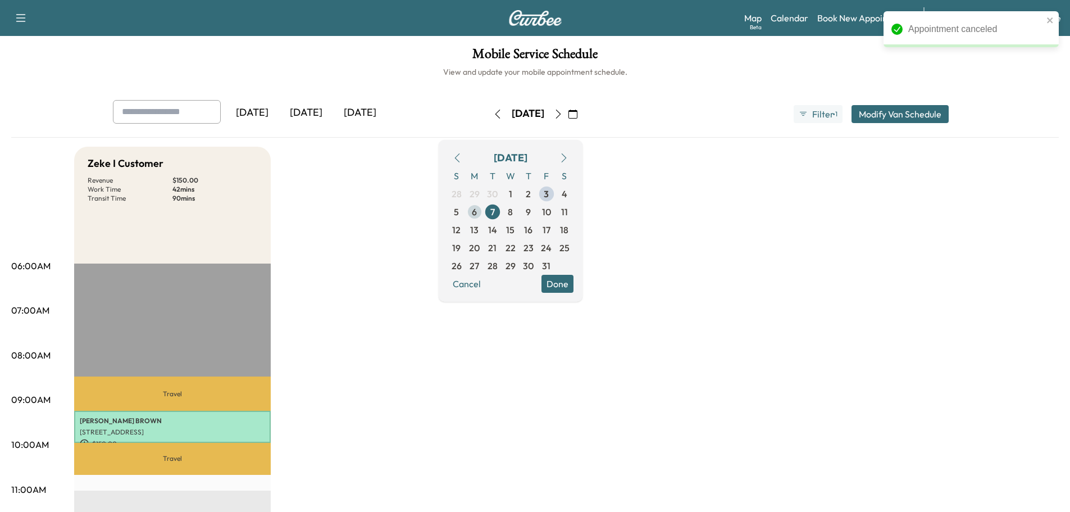
click at [477, 211] on span "6" at bounding box center [474, 211] width 5 height 13
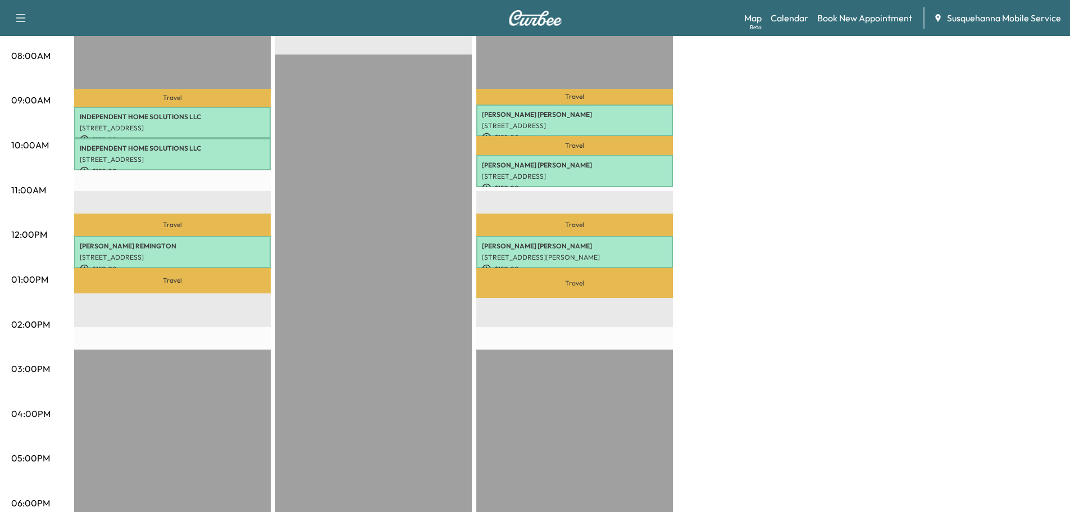
scroll to position [60, 0]
